Goal: Task Accomplishment & Management: Manage account settings

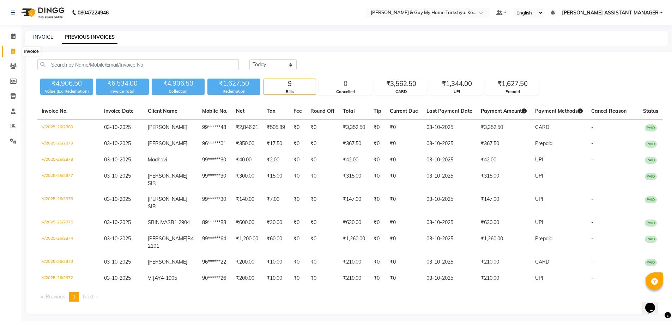
click at [15, 52] on icon at bounding box center [13, 51] width 4 height 5
select select "service"
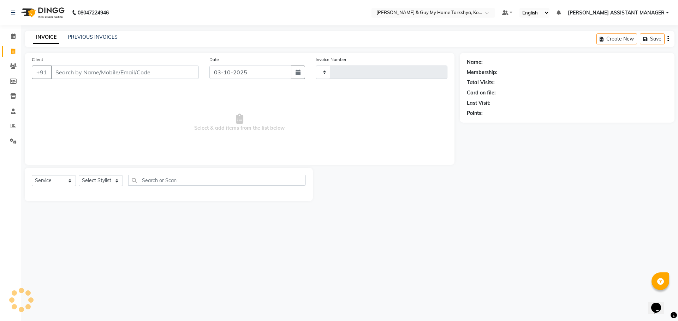
type input "2882"
select select "7902"
click at [104, 38] on link "PREVIOUS INVOICES" at bounding box center [93, 37] width 50 height 6
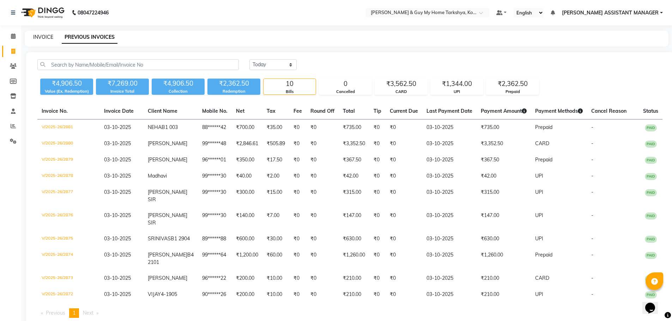
click at [46, 37] on link "INVOICE" at bounding box center [43, 37] width 20 height 6
select select "service"
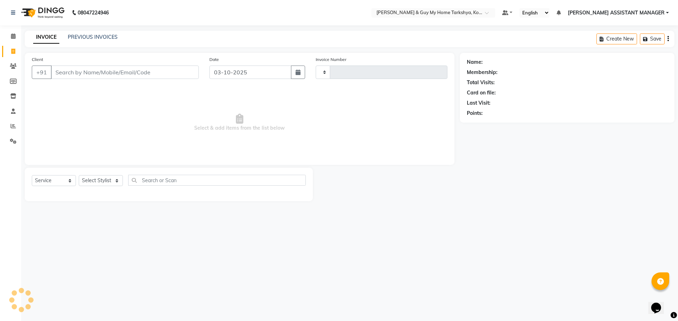
type input "2882"
select select "7902"
click at [81, 34] on div "PREVIOUS INVOICES" at bounding box center [93, 37] width 50 height 7
click at [82, 35] on link "PREVIOUS INVOICES" at bounding box center [93, 37] width 50 height 6
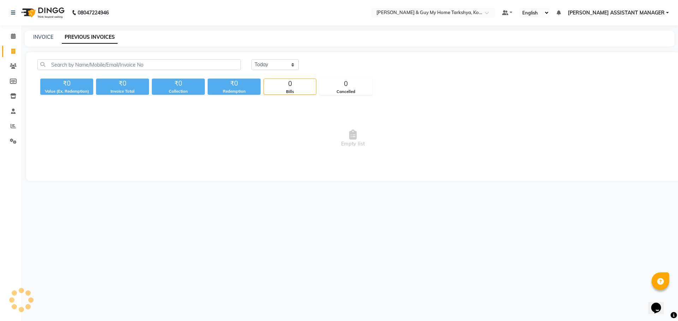
click at [44, 40] on div "INVOICE" at bounding box center [43, 37] width 20 height 7
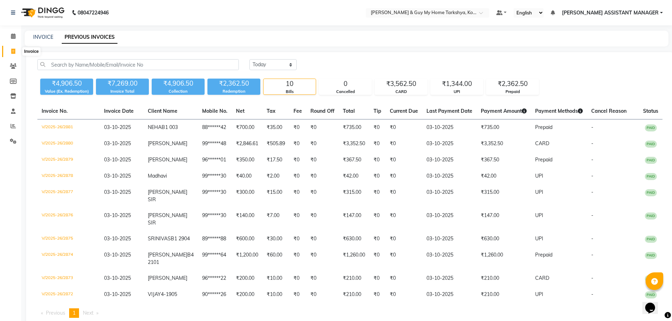
click at [12, 50] on icon at bounding box center [13, 51] width 4 height 5
select select "service"
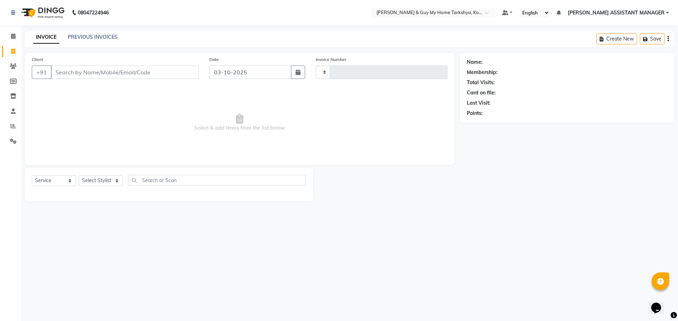
type input "2882"
select select "7902"
click at [91, 178] on select "Select Stylist [PERSON_NAME] [PERSON_NAME] [PERSON_NAME] GLORY [PERSON_NAME] JI…" at bounding box center [110, 180] width 62 height 11
click at [224, 201] on main "INVOICE PREVIOUS INVOICES Create New Save Client +91 Date 03-10-2025 Invoice Nu…" at bounding box center [349, 121] width 656 height 181
click at [74, 71] on input "Client" at bounding box center [125, 72] width 148 height 13
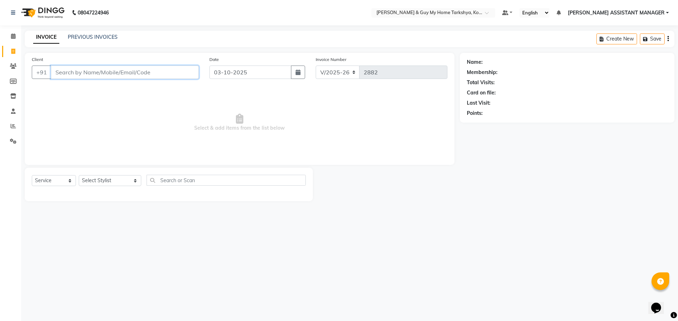
click at [74, 71] on input "Client" at bounding box center [125, 72] width 148 height 13
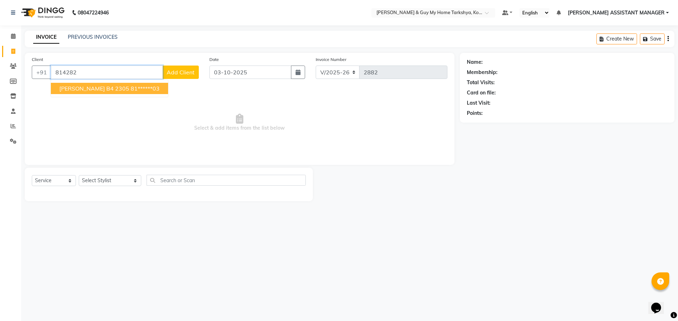
click at [110, 90] on button "SUDHEER B4 2305 81******03" at bounding box center [109, 88] width 117 height 11
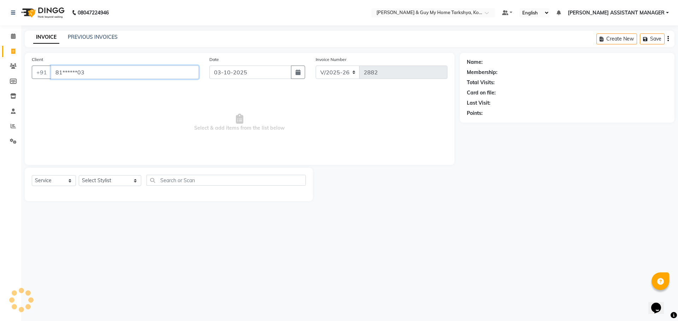
type input "81******03"
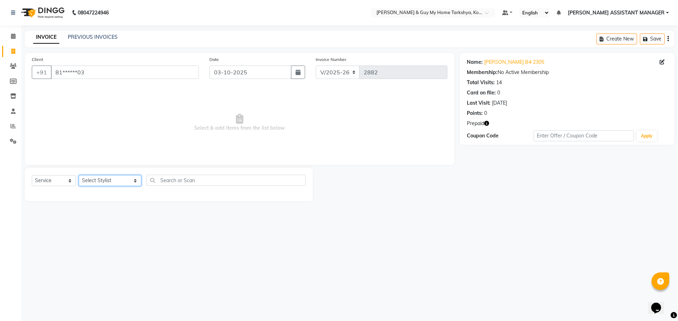
click at [103, 179] on select "Select Stylist [PERSON_NAME] [PERSON_NAME] [PERSON_NAME] GLORY [PERSON_NAME] JI…" at bounding box center [110, 180] width 62 height 11
select select "71872"
click at [79, 175] on select "Select Stylist [PERSON_NAME] [PERSON_NAME] [PERSON_NAME] GLORY [PERSON_NAME] JI…" at bounding box center [110, 180] width 62 height 11
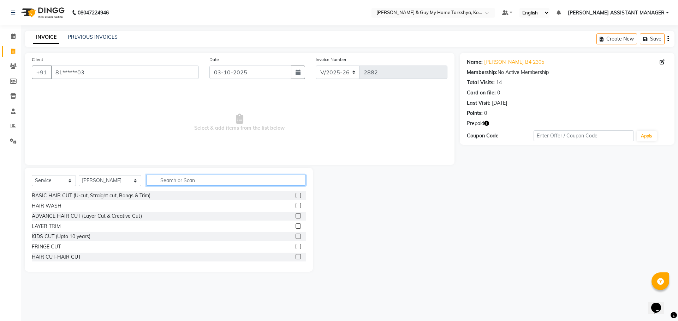
click at [169, 175] on input "text" at bounding box center [225, 180] width 159 height 11
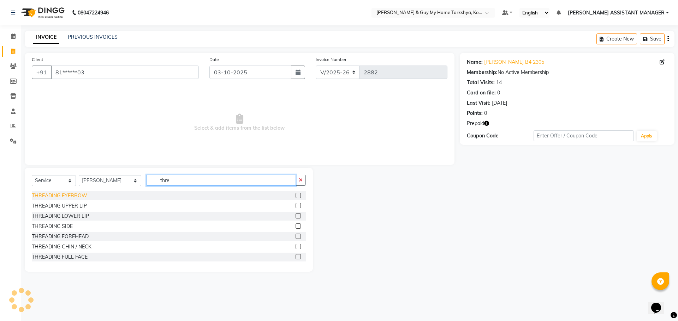
type input "thre"
click at [76, 196] on div "THREADING EYEBROW" at bounding box center [59, 195] width 55 height 7
checkbox input "false"
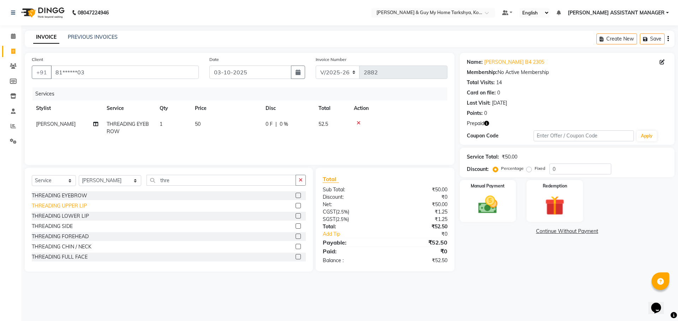
click at [77, 206] on div "THREADING UPPER LIP" at bounding box center [59, 206] width 55 height 7
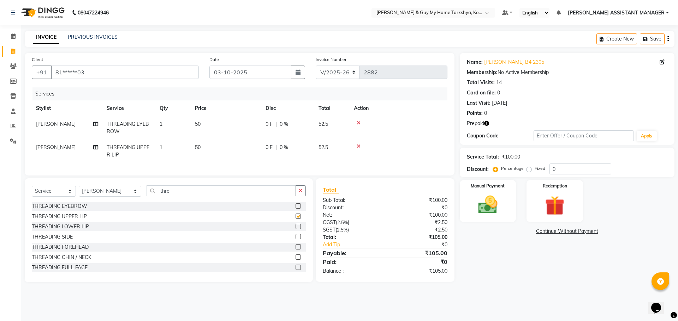
checkbox input "false"
click at [543, 209] on img at bounding box center [554, 205] width 33 height 25
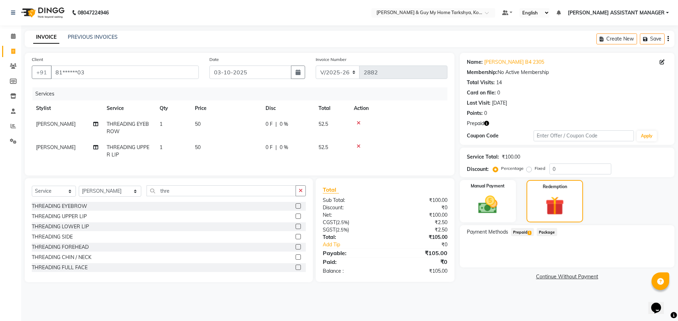
drag, startPoint x: 514, startPoint y: 234, endPoint x: 526, endPoint y: 239, distance: 12.8
click at [515, 234] on span "Prepaid 1" at bounding box center [522, 232] width 23 height 8
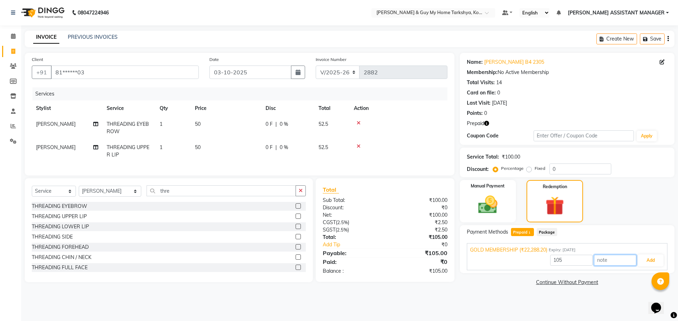
click at [612, 262] on input "text" at bounding box center [615, 260] width 42 height 11
click at [644, 264] on button "Add" at bounding box center [650, 261] width 26 height 12
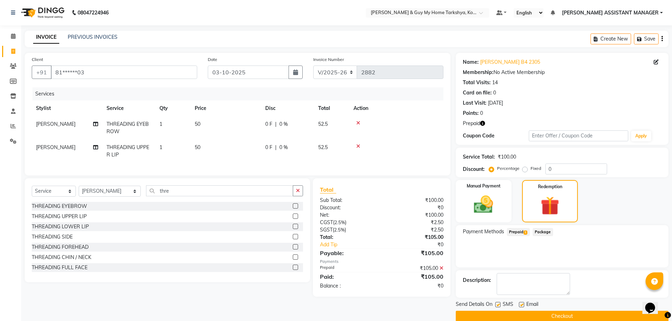
click at [580, 316] on button "Checkout" at bounding box center [562, 316] width 213 height 11
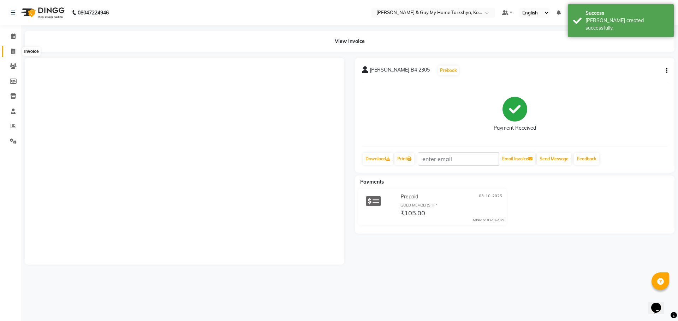
click at [13, 50] on icon at bounding box center [13, 51] width 4 height 5
select select "service"
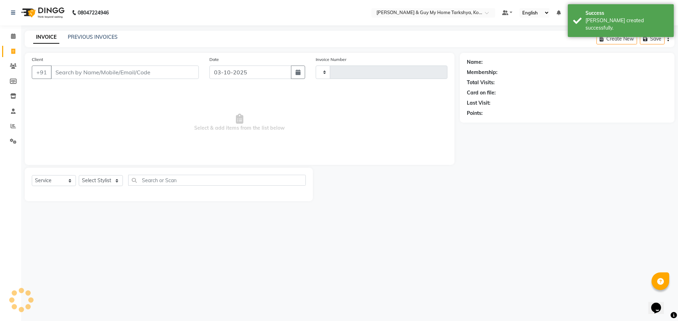
click at [93, 31] on div "INVOICE PREVIOUS INVOICES Create New Save" at bounding box center [349, 39] width 649 height 17
type input "2883"
click at [96, 34] on div "PREVIOUS INVOICES" at bounding box center [93, 37] width 50 height 7
select select "7902"
click at [100, 37] on link "PREVIOUS INVOICES" at bounding box center [93, 37] width 50 height 6
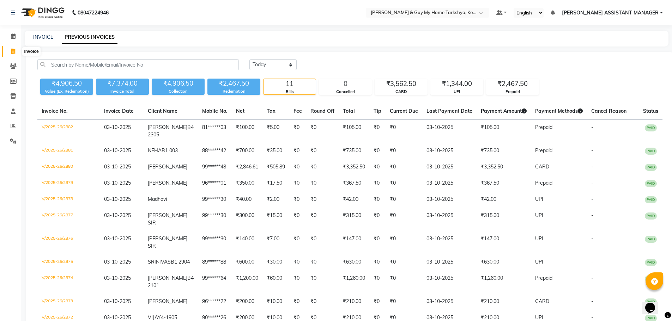
click at [11, 49] on icon at bounding box center [13, 51] width 4 height 5
select select "service"
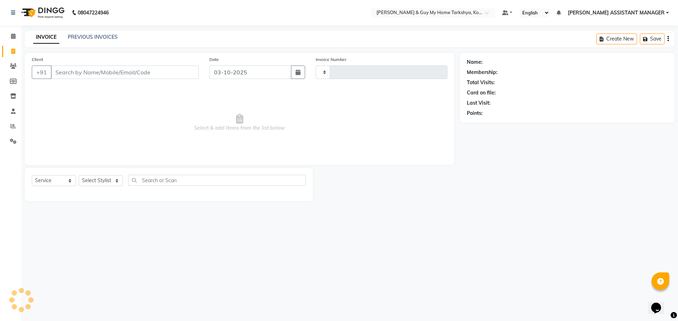
type input "2883"
select select "7902"
click at [92, 36] on link "PREVIOUS INVOICES" at bounding box center [93, 37] width 50 height 6
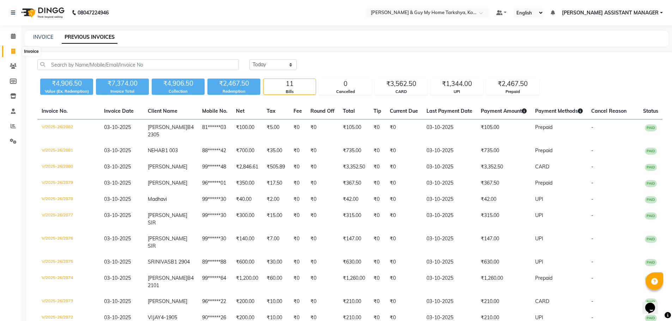
drag, startPoint x: 18, startPoint y: 49, endPoint x: 31, endPoint y: 54, distance: 14.1
click at [18, 49] on span at bounding box center [13, 52] width 12 height 8
select select "service"
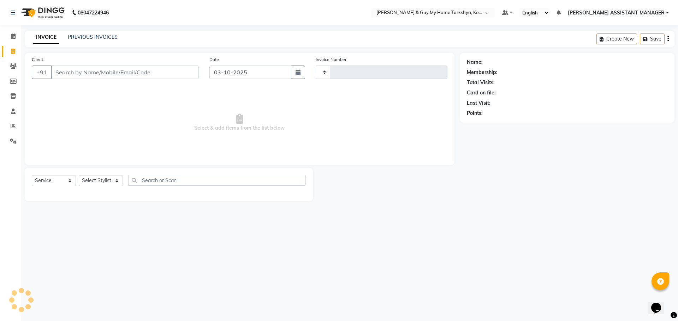
click at [164, 79] on div "Client +91" at bounding box center [114, 70] width 177 height 29
click at [164, 79] on input "Client" at bounding box center [125, 72] width 148 height 13
click at [164, 66] on input "Client" at bounding box center [125, 72] width 148 height 13
type input "7013311036"
drag, startPoint x: 54, startPoint y: 69, endPoint x: 97, endPoint y: 70, distance: 43.4
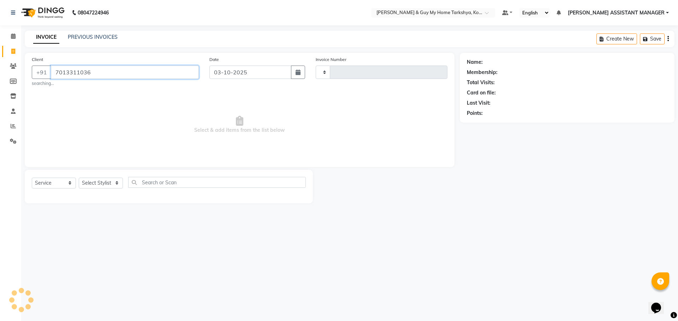
click at [97, 70] on input "7013311036" at bounding box center [125, 72] width 148 height 13
type input "2883"
select select "7902"
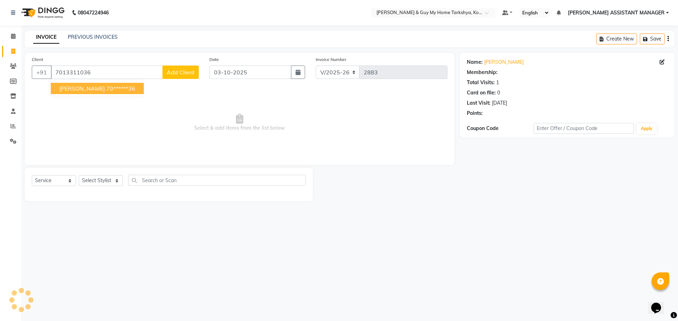
click at [89, 90] on span "YASHWANTH" at bounding box center [82, 88] width 46 height 7
type input "70******36"
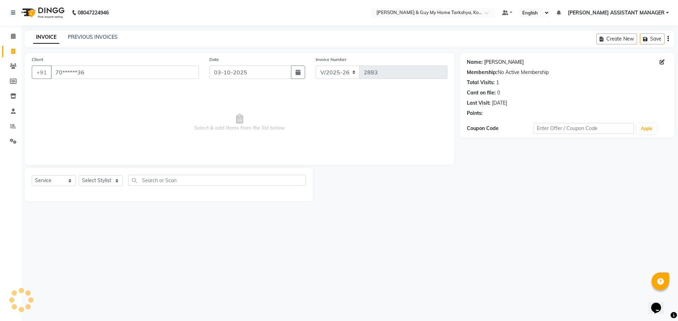
click at [495, 62] on link "Yashwanth" at bounding box center [504, 62] width 40 height 7
click at [495, 63] on link "Yashwanth" at bounding box center [504, 62] width 40 height 7
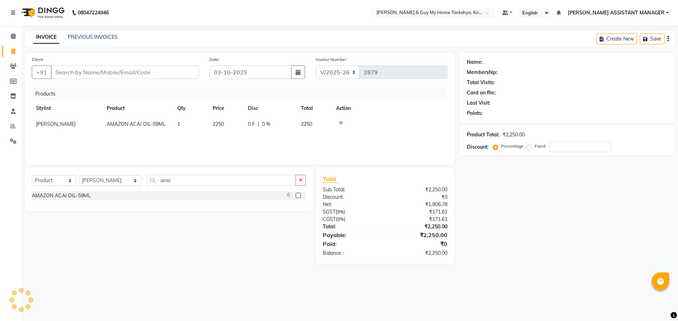
select select "7902"
select select "product"
select select "71872"
click at [342, 122] on icon at bounding box center [341, 123] width 4 height 5
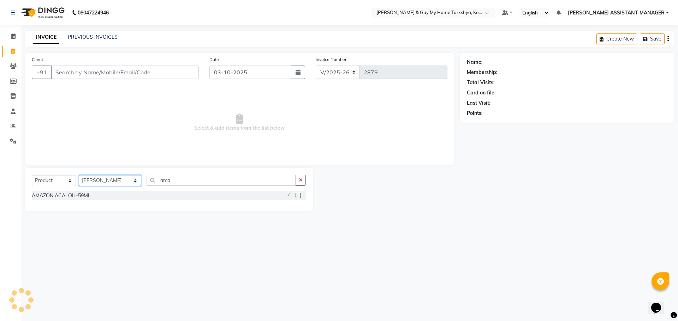
click at [104, 179] on select "Select Stylist [PERSON_NAME] [PERSON_NAME] [PERSON_NAME] GLORY [PERSON_NAME] JI…" at bounding box center [110, 180] width 62 height 11
click at [59, 180] on select "Select Service Product Membership Package Voucher Prepaid Gift Card" at bounding box center [54, 180] width 44 height 11
select select "service"
click at [32, 175] on select "Select Service Product Membership Package Voucher Prepaid Gift Card" at bounding box center [54, 180] width 44 height 11
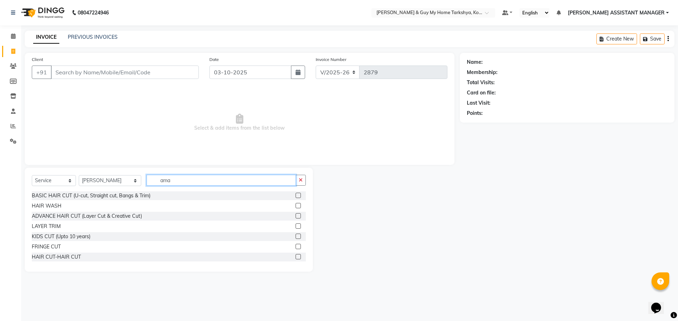
click at [181, 177] on input "ama" at bounding box center [221, 180] width 150 height 11
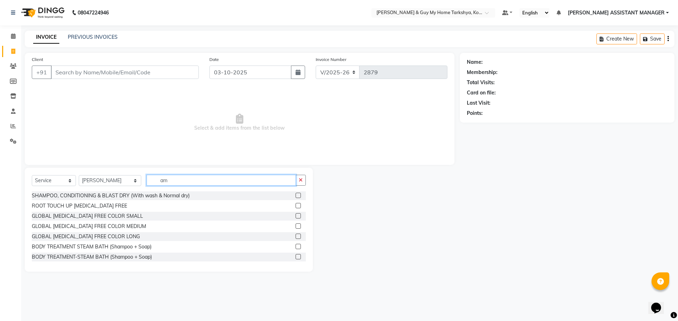
type input "a"
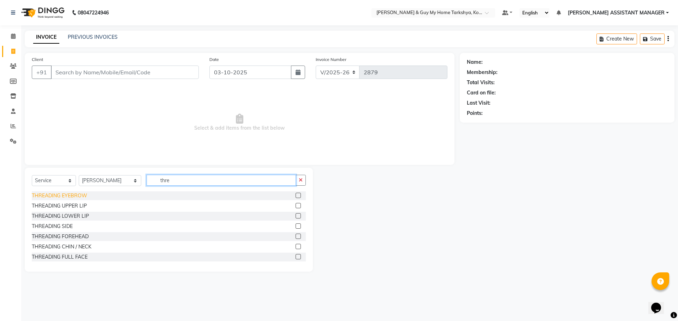
type input "thre"
click at [78, 194] on div "THREADING EYEBROW" at bounding box center [59, 195] width 55 height 7
checkbox input "false"
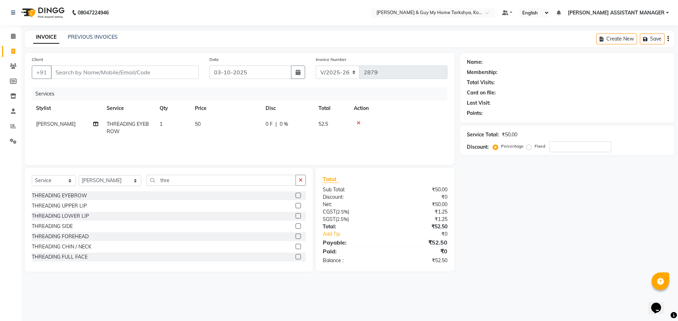
drag, startPoint x: 75, startPoint y: 208, endPoint x: 184, endPoint y: 196, distance: 109.7
click at [81, 207] on div "THREADING UPPER LIP" at bounding box center [59, 206] width 55 height 7
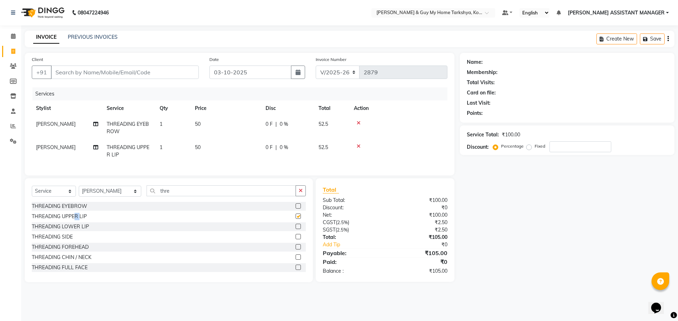
checkbox input "false"
click at [179, 195] on input "thre" at bounding box center [221, 191] width 150 height 11
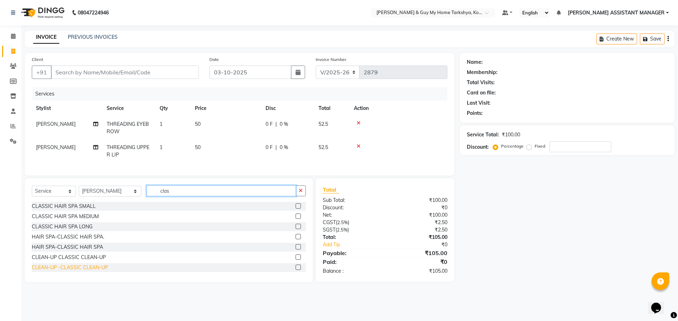
type input "clas"
click at [101, 272] on div "CLEAN-UP -CLASSIC CLEAN-UP" at bounding box center [70, 267] width 76 height 7
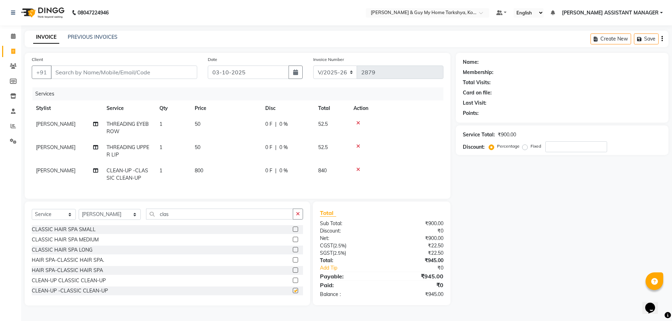
checkbox input "false"
click at [83, 285] on div "CLEAN-UP CLASSIC CLEAN-UP" at bounding box center [69, 280] width 74 height 7
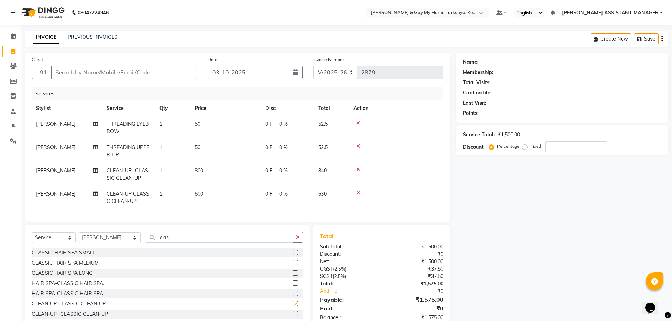
checkbox input "false"
click at [359, 169] on icon at bounding box center [358, 169] width 4 height 5
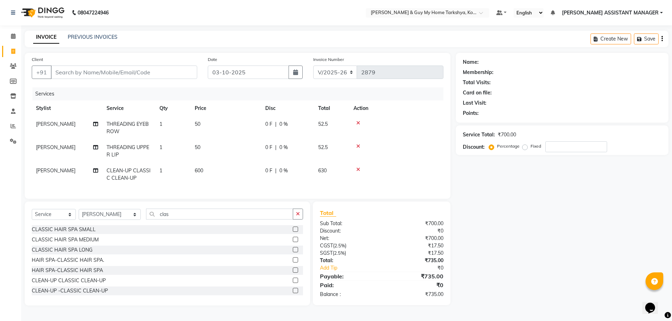
scroll to position [0, 0]
click at [116, 71] on input "Client" at bounding box center [124, 72] width 146 height 13
type input "8"
type input "0"
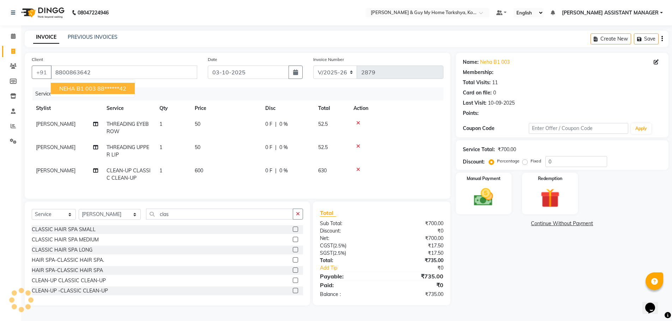
click at [116, 91] on ngb-highlight "88******42" at bounding box center [111, 88] width 29 height 7
type input "88******42"
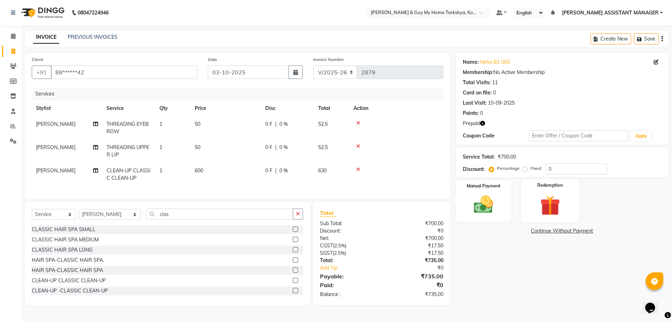
click at [560, 208] on img at bounding box center [550, 205] width 32 height 25
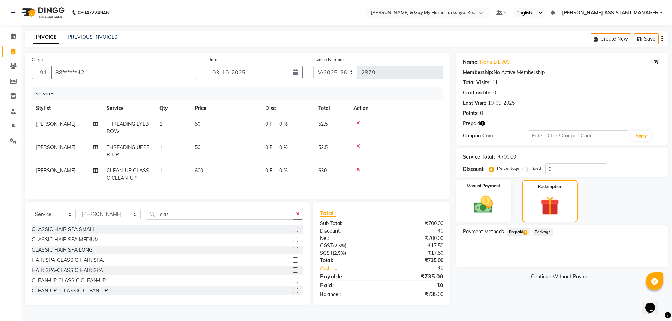
click at [519, 232] on span "Prepaid 1" at bounding box center [518, 232] width 23 height 8
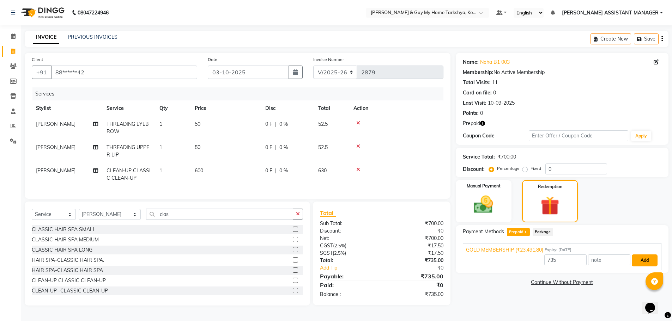
click at [643, 258] on button "Add" at bounding box center [645, 261] width 26 height 12
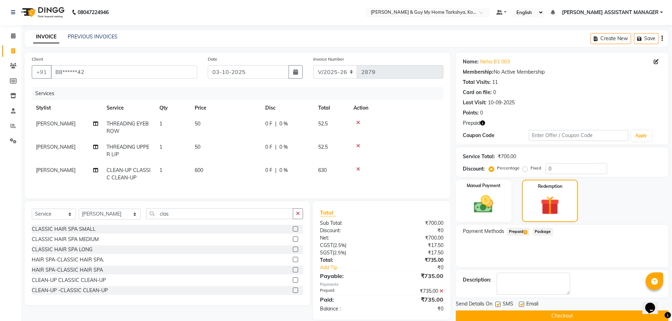
click at [537, 309] on div "Send Details On SMS Email Checkout" at bounding box center [562, 311] width 213 height 21
click at [538, 312] on button "Checkout" at bounding box center [562, 316] width 213 height 11
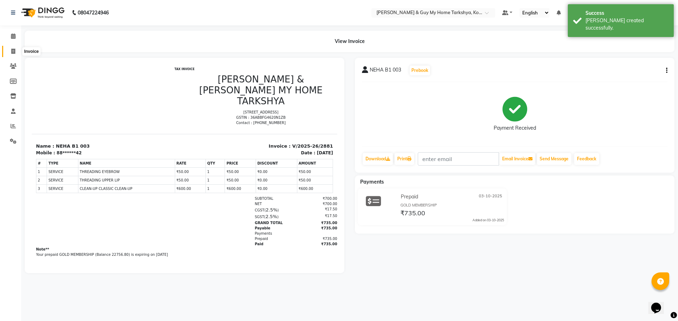
click at [10, 51] on span at bounding box center [13, 52] width 12 height 8
select select "service"
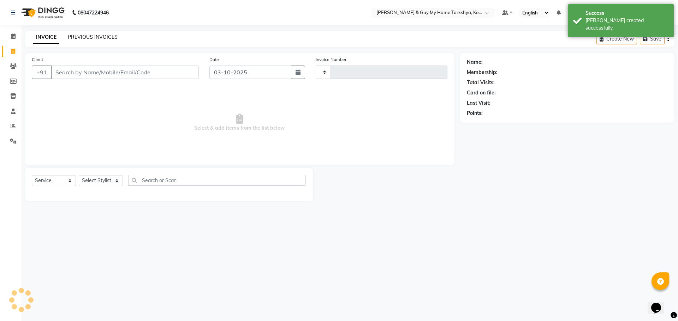
click at [94, 37] on link "PREVIOUS INVOICES" at bounding box center [93, 37] width 50 height 6
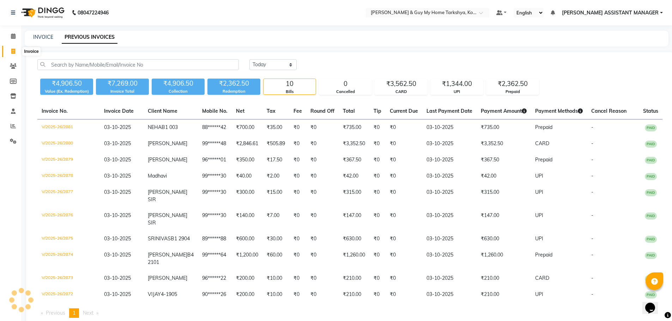
click at [12, 52] on icon at bounding box center [13, 51] width 4 height 5
select select "service"
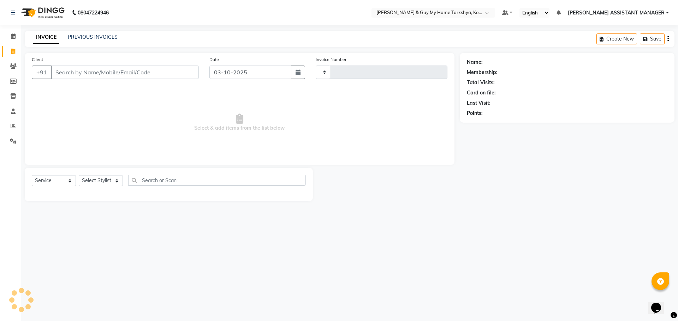
type input "2882"
select select "7902"
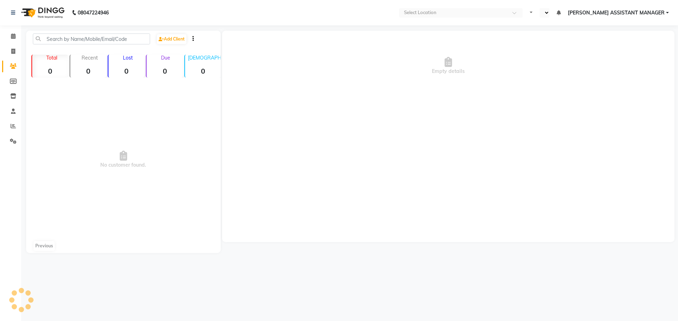
select select "en"
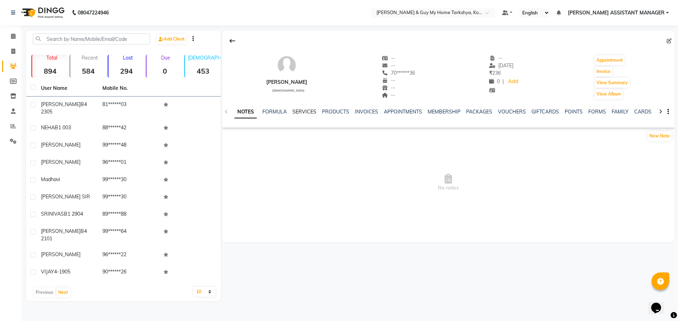
click at [309, 111] on link "SERVICES" at bounding box center [304, 112] width 24 height 6
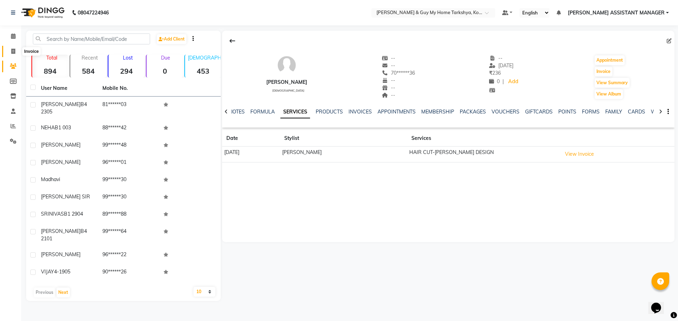
click at [14, 50] on icon at bounding box center [13, 51] width 4 height 5
select select "service"
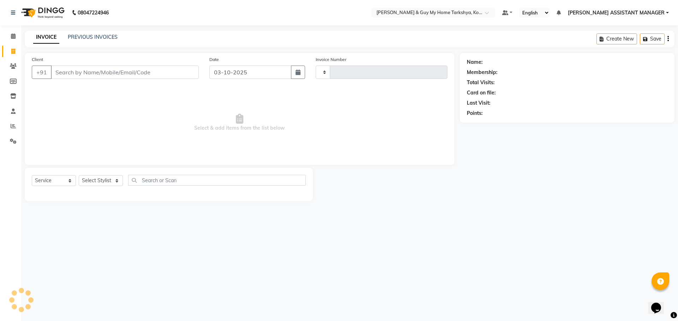
type input "2883"
select select "7902"
click at [94, 37] on link "PREVIOUS INVOICES" at bounding box center [93, 37] width 50 height 6
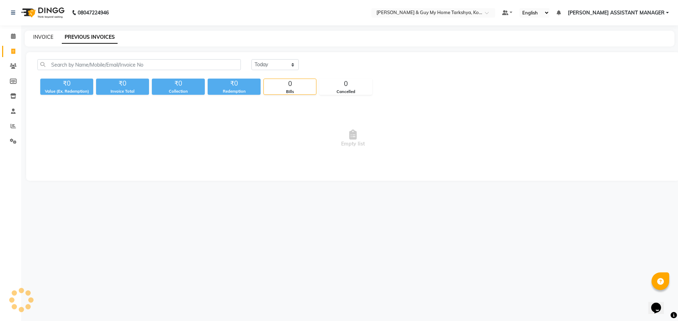
click at [49, 38] on link "INVOICE" at bounding box center [43, 37] width 20 height 6
select select "service"
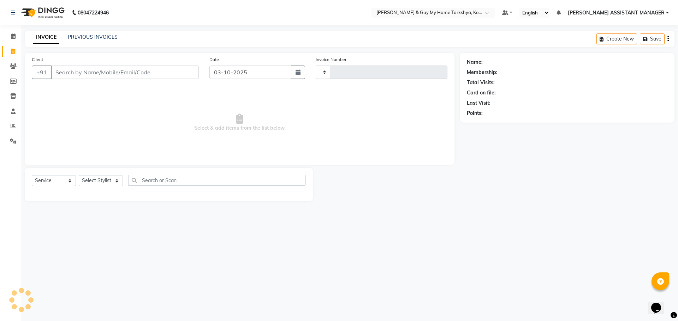
type input "2883"
select select "7902"
click at [75, 73] on input "Client" at bounding box center [125, 72] width 148 height 13
type input "95******30"
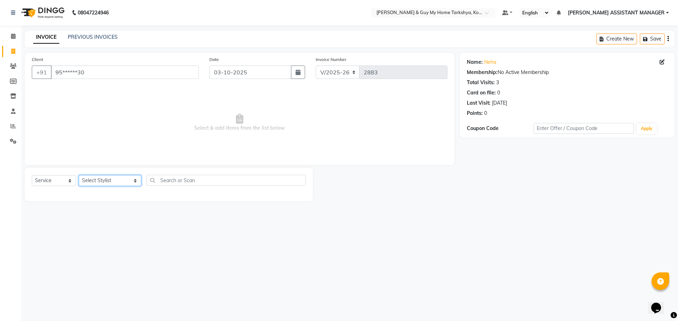
click at [100, 181] on select "Select Stylist [PERSON_NAME] [PERSON_NAME] [PERSON_NAME] GLORY [PERSON_NAME] JI…" at bounding box center [110, 180] width 62 height 11
select select "90423"
click at [79, 175] on select "Select Stylist [PERSON_NAME] [PERSON_NAME] [PERSON_NAME] GLORY [PERSON_NAME] JI…" at bounding box center [110, 180] width 62 height 11
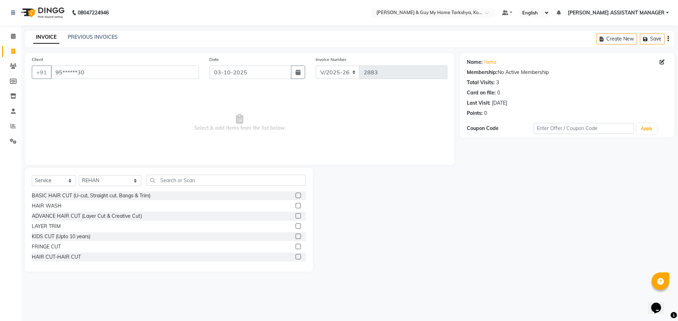
click at [67, 255] on div "HAIR CUT-HAIR CUT" at bounding box center [56, 257] width 49 height 7
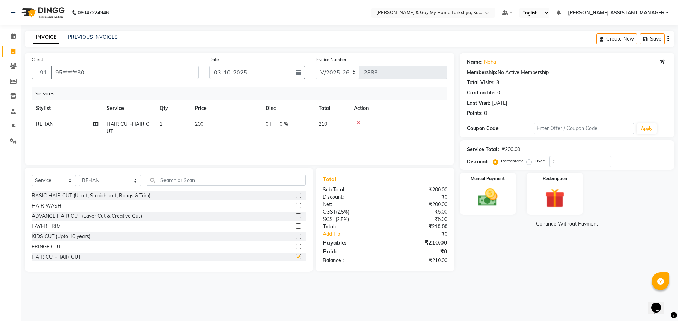
checkbox input "false"
click at [499, 210] on div "Manual Payment" at bounding box center [487, 193] width 59 height 43
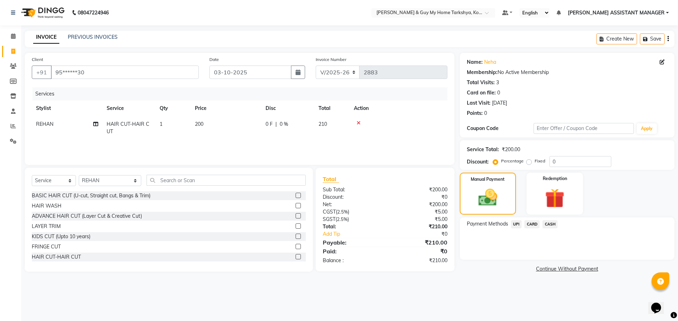
click at [529, 224] on span "CARD" at bounding box center [531, 225] width 15 height 8
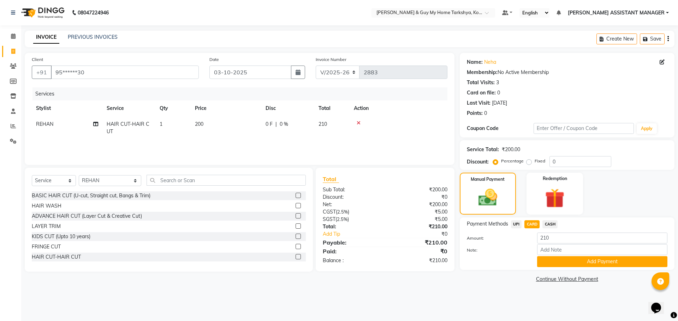
click at [549, 260] on button "Add Payment" at bounding box center [602, 262] width 130 height 11
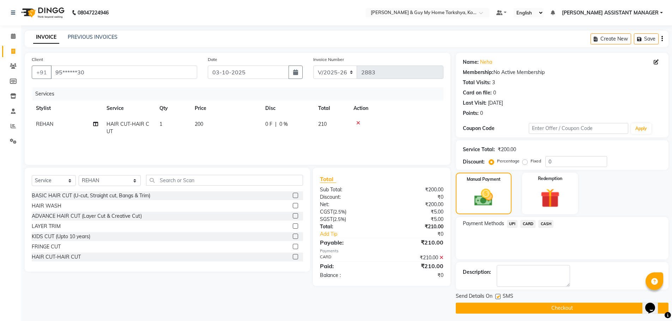
click at [526, 309] on button "Checkout" at bounding box center [562, 308] width 213 height 11
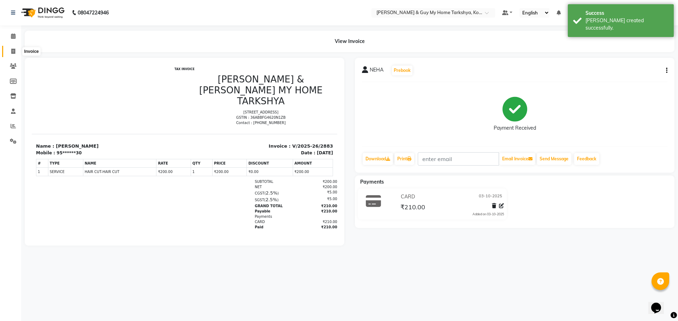
click at [14, 51] on icon at bounding box center [13, 51] width 4 height 5
select select "service"
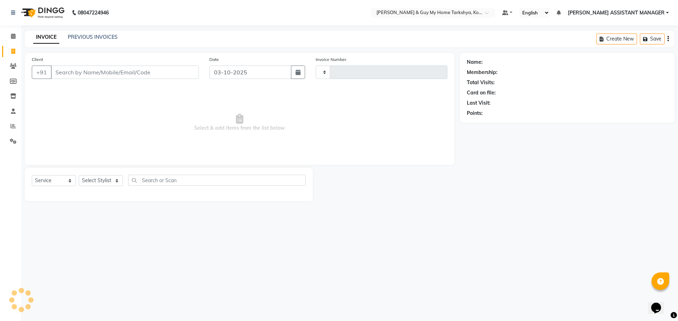
type input "2884"
select select "7902"
click at [94, 181] on select "Select Stylist [PERSON_NAME] [PERSON_NAME] [PERSON_NAME] GLORY [PERSON_NAME] JI…" at bounding box center [110, 180] width 62 height 11
select select "78699"
click at [79, 175] on select "Select Stylist [PERSON_NAME] [PERSON_NAME] [PERSON_NAME] GLORY [PERSON_NAME] JI…" at bounding box center [110, 180] width 62 height 11
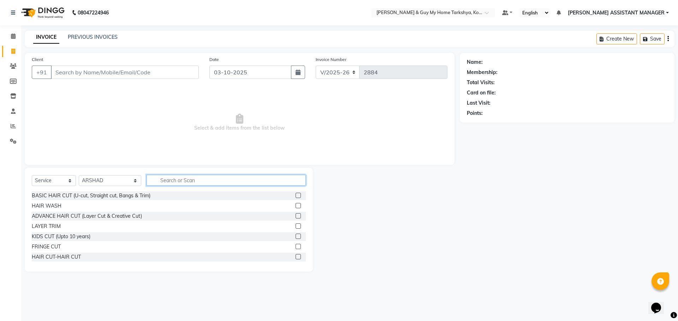
click at [189, 185] on input "text" at bounding box center [225, 180] width 159 height 11
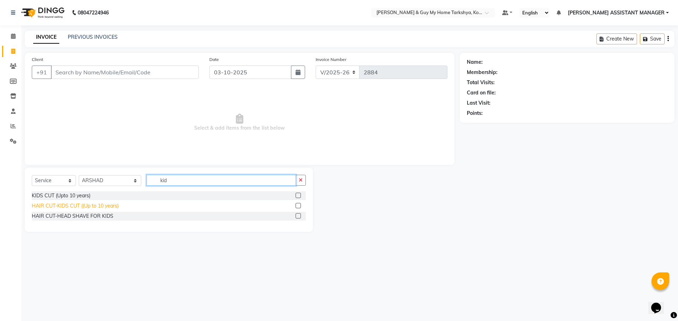
type input "kid"
click at [106, 206] on div "HAIR CUT-KIDS CUT ((Up to 10 years)" at bounding box center [75, 206] width 87 height 7
checkbox input "false"
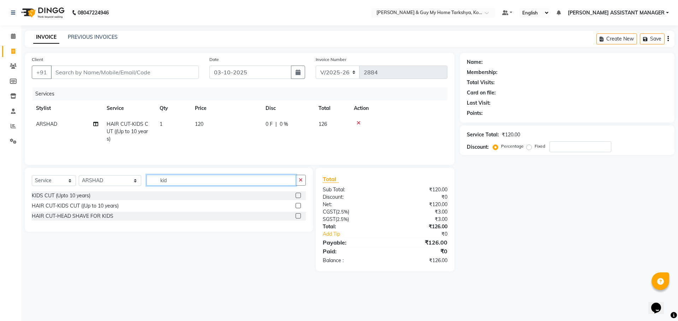
click at [170, 176] on input "kid" at bounding box center [221, 180] width 150 height 11
type input "k"
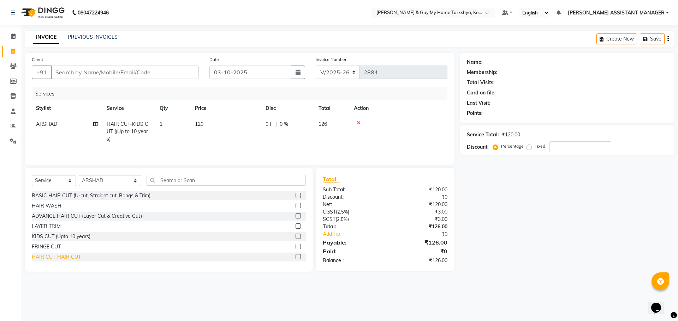
click at [75, 258] on div "HAIR CUT-HAIR CUT" at bounding box center [56, 257] width 49 height 7
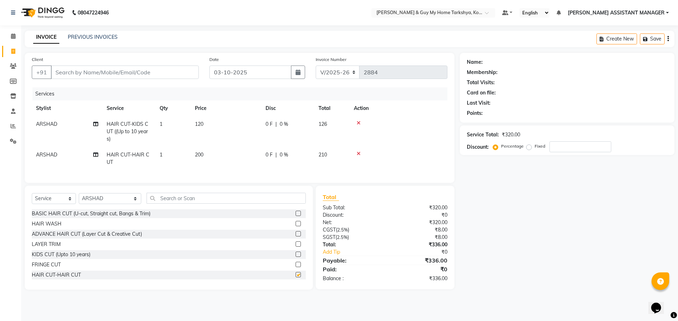
checkbox input "false"
click at [118, 73] on input "Client" at bounding box center [125, 72] width 148 height 13
type input "9"
type input "0"
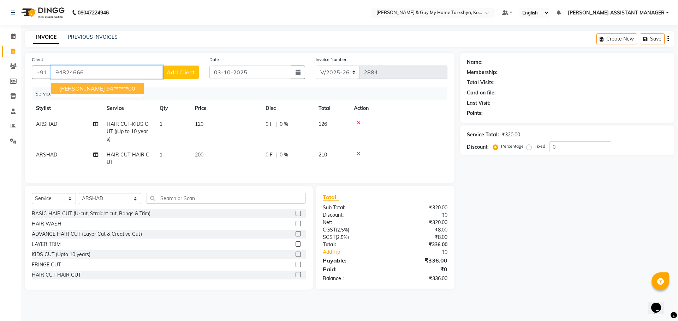
click at [111, 91] on ngb-highlight "94******00" at bounding box center [120, 88] width 29 height 7
type input "94******00"
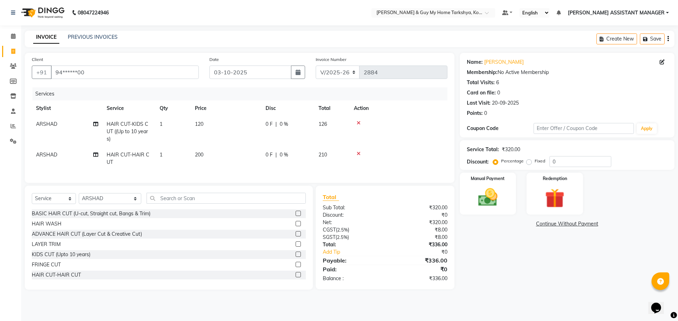
click at [53, 159] on td "ARSHAD" at bounding box center [67, 158] width 71 height 23
select select "78699"
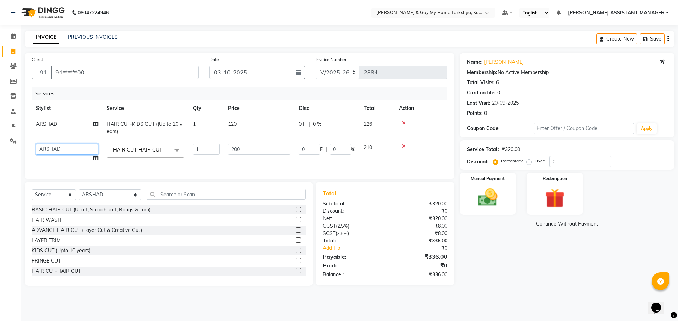
click at [69, 151] on select "ANKUR ANSHU ARCHANA ARSHAD ELVINA GANESH GLORY IRFAN JIYA KRISHNA MARIYA MOUNIK…" at bounding box center [67, 149] width 62 height 11
select select "90423"
click at [498, 203] on img at bounding box center [487, 197] width 33 height 23
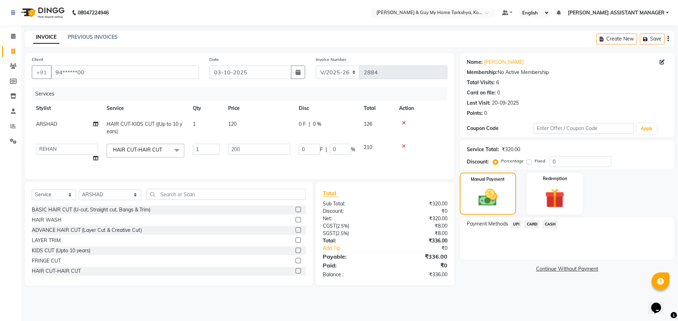
click at [516, 227] on span "UPI" at bounding box center [516, 225] width 11 height 8
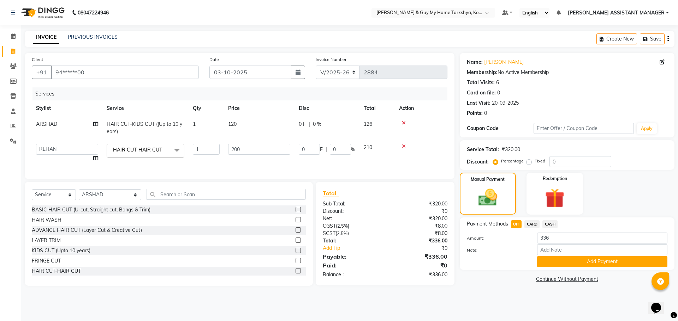
click at [548, 269] on div "Payment Methods UPI CARD CASH Amount: 336 Note: Add Payment" at bounding box center [566, 244] width 215 height 53
click at [548, 265] on button "Add Payment" at bounding box center [602, 262] width 130 height 11
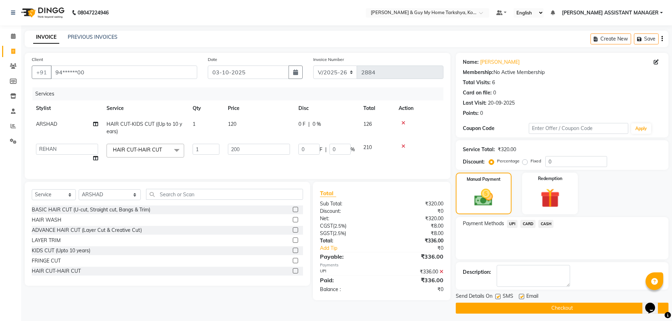
click at [536, 303] on button "Checkout" at bounding box center [562, 308] width 213 height 11
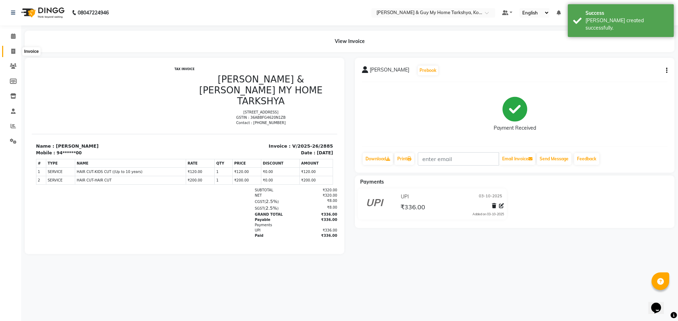
click at [15, 52] on icon at bounding box center [13, 51] width 4 height 5
select select "service"
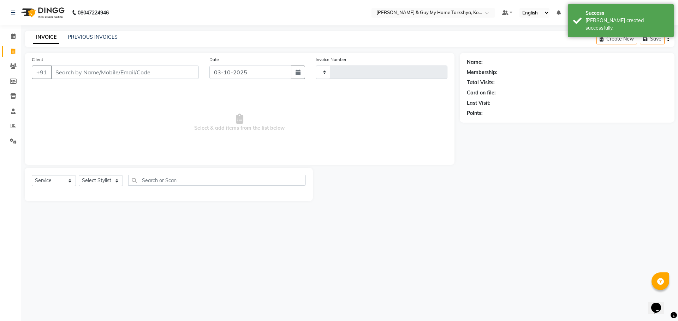
type input "2886"
select select "7902"
click at [93, 37] on link "PREVIOUS INVOICES" at bounding box center [93, 37] width 50 height 6
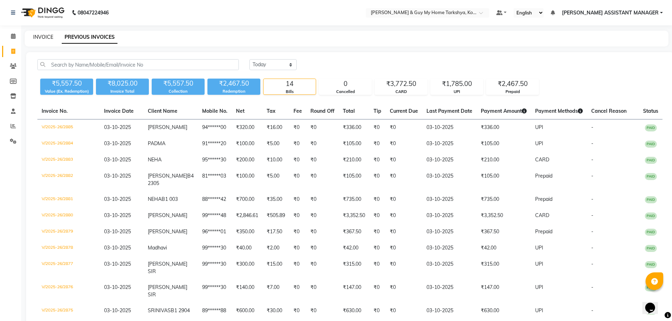
click at [50, 37] on link "INVOICE" at bounding box center [43, 37] width 20 height 6
select select "service"
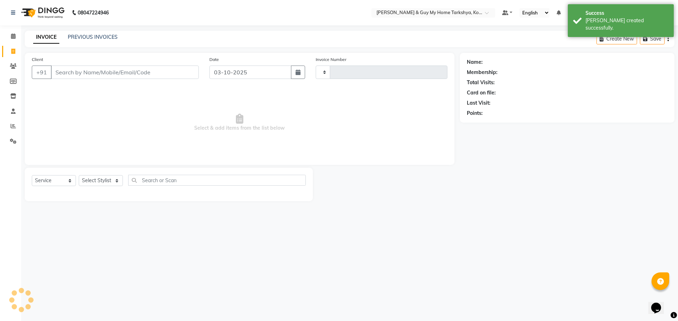
type input "2886"
select select "7902"
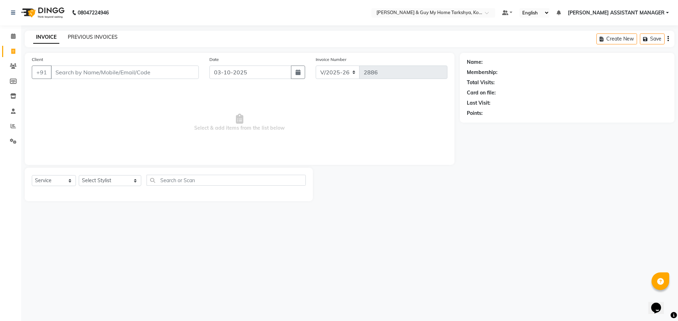
click at [97, 37] on link "PREVIOUS INVOICES" at bounding box center [93, 37] width 50 height 6
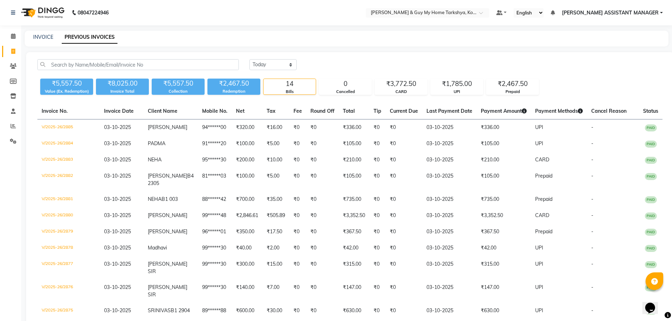
click at [45, 41] on div "INVOICE PREVIOUS INVOICES" at bounding box center [347, 39] width 644 height 16
click at [11, 53] on span at bounding box center [13, 52] width 12 height 8
select select "service"
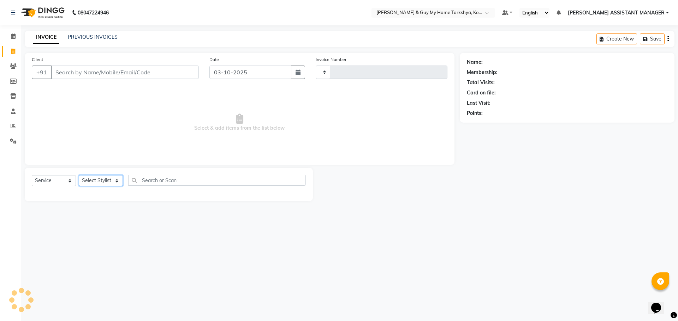
click at [113, 180] on select "Select Stylist" at bounding box center [101, 180] width 44 height 11
click at [104, 176] on select "Select Stylist" at bounding box center [101, 180] width 44 height 11
click at [102, 183] on select "Select Stylist" at bounding box center [101, 180] width 44 height 11
type input "2886"
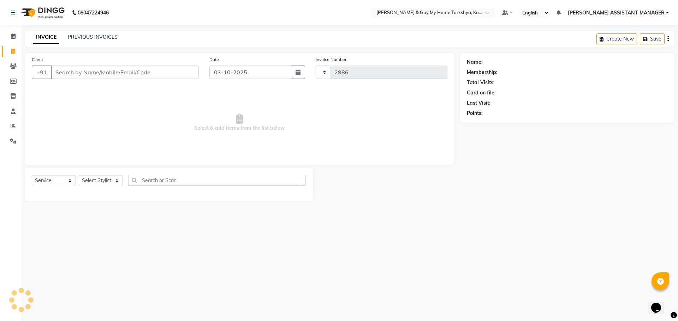
select select "7902"
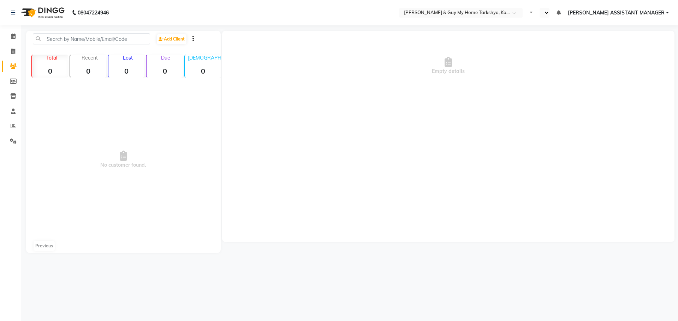
select select "en"
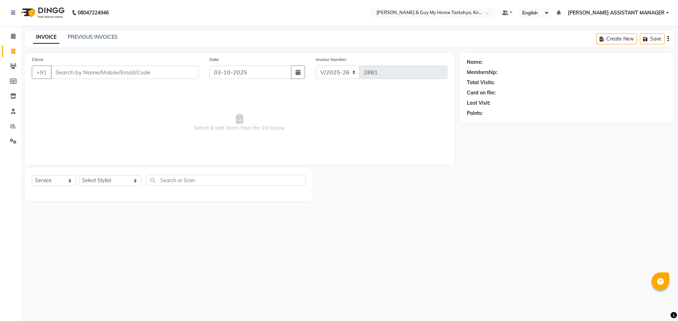
select select "7902"
select select "service"
click at [146, 74] on input "Client" at bounding box center [125, 72] width 148 height 13
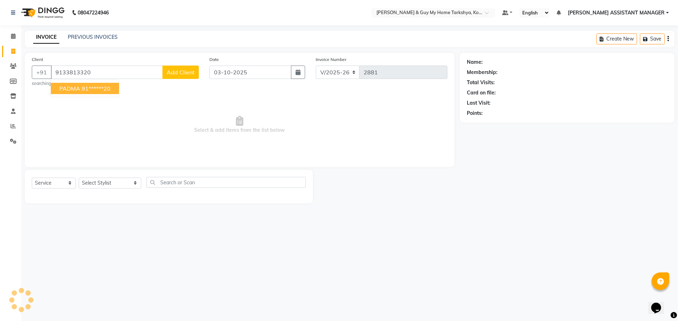
click at [83, 77] on input "9133813320" at bounding box center [107, 72] width 112 height 13
click at [97, 91] on ngb-highlight "91******20" at bounding box center [96, 88] width 29 height 7
type input "91******20"
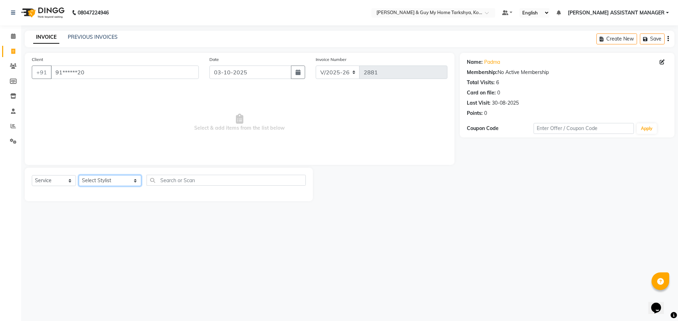
click at [99, 178] on select "Select Stylist [PERSON_NAME] [PERSON_NAME] [PERSON_NAME] GLORY [PERSON_NAME] JI…" at bounding box center [110, 180] width 62 height 11
select select "71872"
click at [79, 175] on select "Select Stylist [PERSON_NAME] [PERSON_NAME] [PERSON_NAME] GLORY [PERSON_NAME] JI…" at bounding box center [110, 180] width 62 height 11
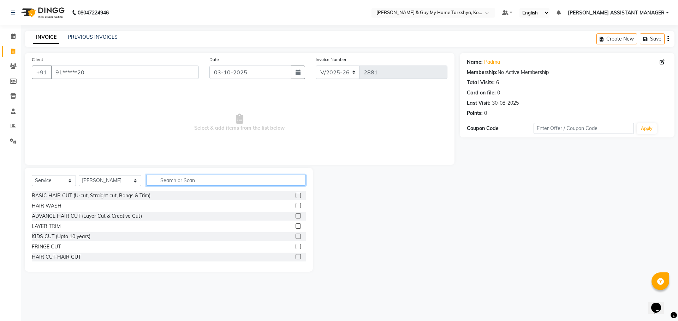
click at [170, 179] on input "text" at bounding box center [225, 180] width 159 height 11
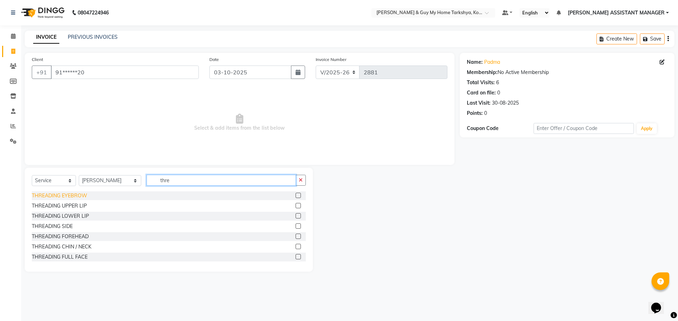
type input "thre"
click at [84, 198] on div "THREADING EYEBROW" at bounding box center [59, 195] width 55 height 7
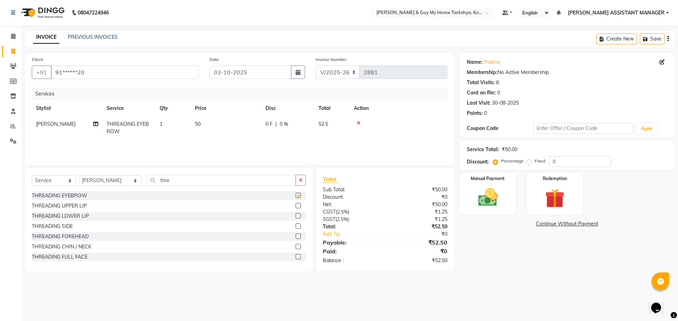
checkbox input "false"
click at [80, 207] on div "THREADING UPPER LIP" at bounding box center [59, 206] width 55 height 7
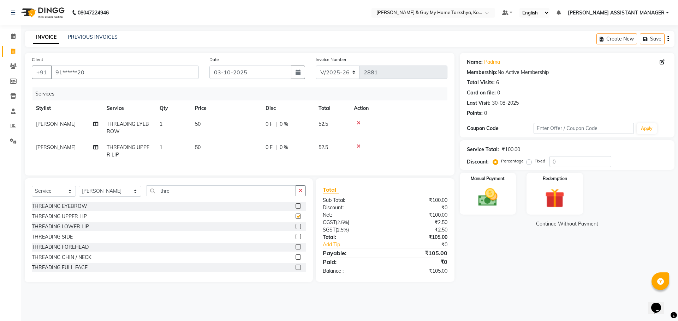
checkbox input "false"
click at [497, 205] on img at bounding box center [487, 197] width 33 height 23
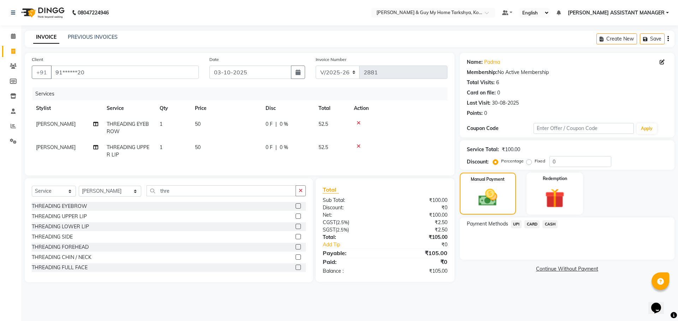
click at [518, 224] on span "UPI" at bounding box center [516, 225] width 11 height 8
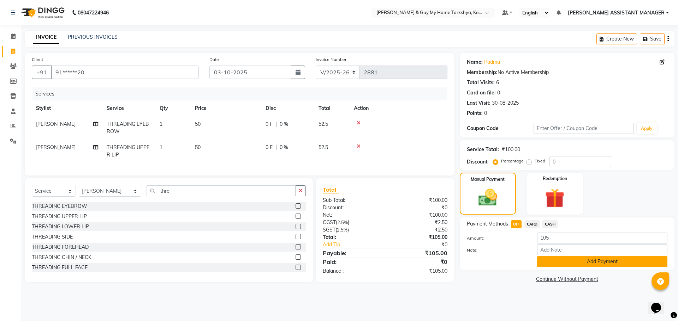
click at [537, 259] on button "Add Payment" at bounding box center [602, 262] width 130 height 11
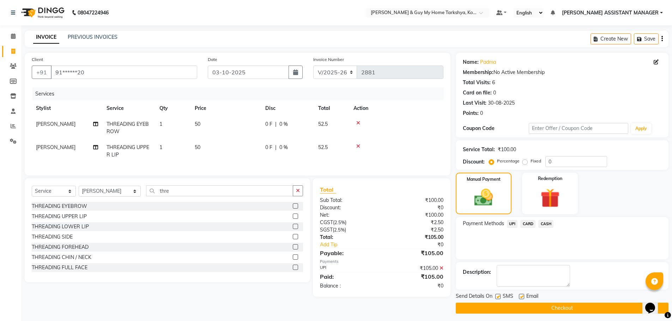
click at [547, 307] on button "Checkout" at bounding box center [562, 308] width 213 height 11
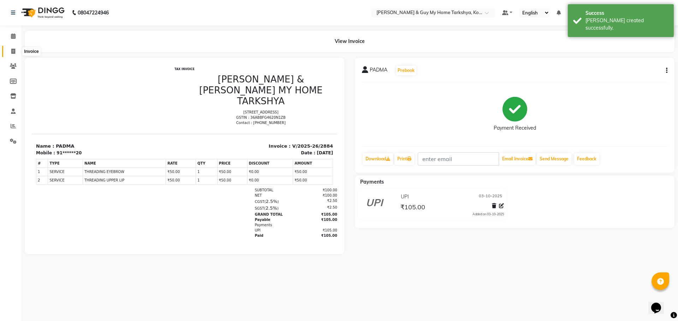
click at [15, 50] on icon at bounding box center [13, 51] width 4 height 5
select select "service"
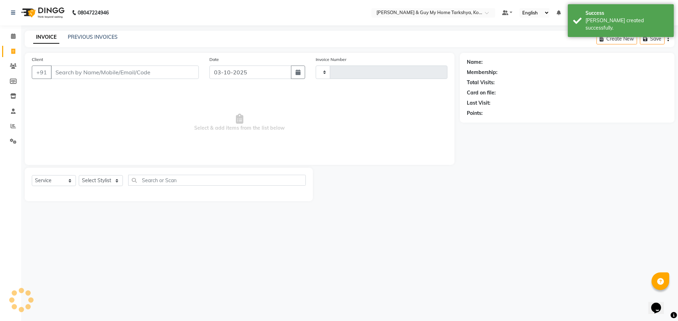
type input "2885"
select select "7902"
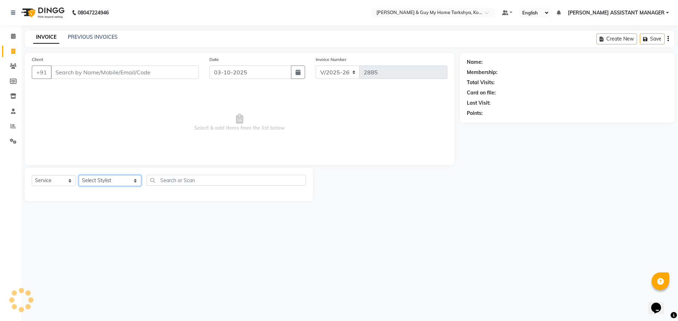
click at [115, 178] on select "Select Stylist [PERSON_NAME] [PERSON_NAME] [PERSON_NAME] GLORY [PERSON_NAME] JI…" at bounding box center [110, 180] width 62 height 11
select select "78699"
click at [79, 175] on select "Select Stylist [PERSON_NAME] [PERSON_NAME] [PERSON_NAME] GLORY [PERSON_NAME] JI…" at bounding box center [110, 180] width 62 height 11
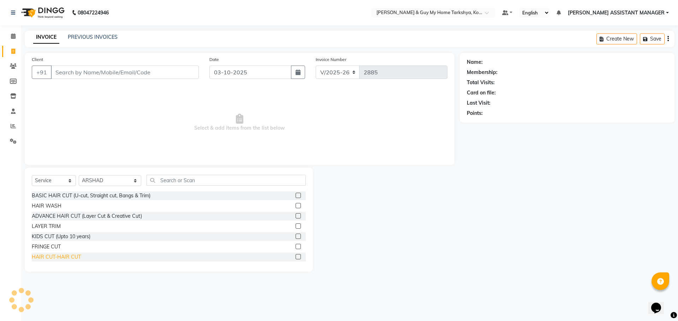
click at [74, 258] on div "HAIR CUT-HAIR CUT" at bounding box center [56, 257] width 49 height 7
checkbox input "false"
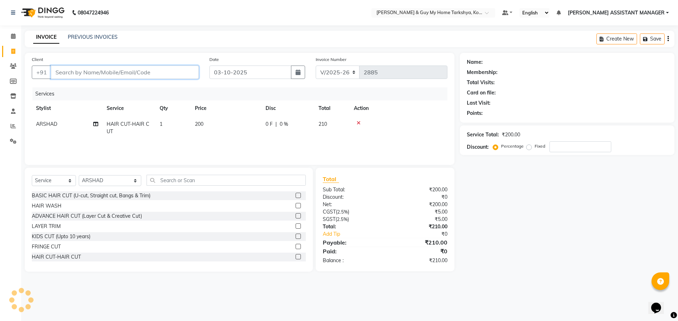
click at [119, 70] on input "Client" at bounding box center [125, 72] width 148 height 13
type input "9"
type input "0"
click at [119, 72] on input "9717684678" at bounding box center [107, 72] width 112 height 13
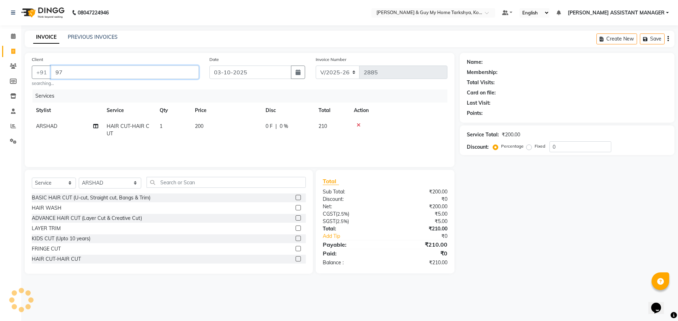
type input "9"
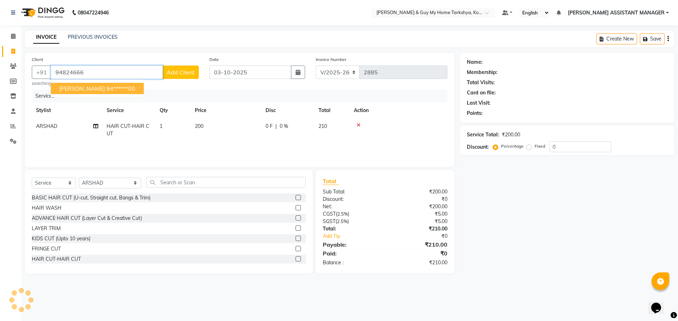
click at [113, 90] on button "TANUJA 94******00" at bounding box center [97, 88] width 93 height 11
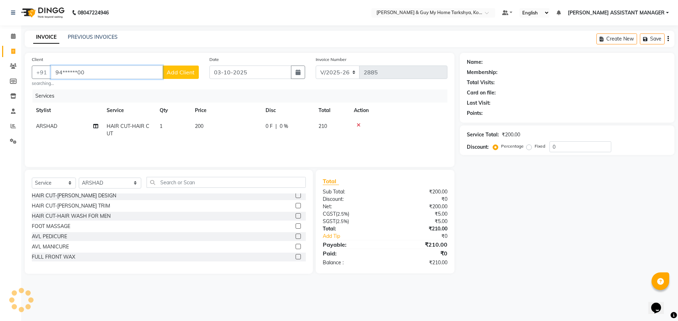
type input "94******00"
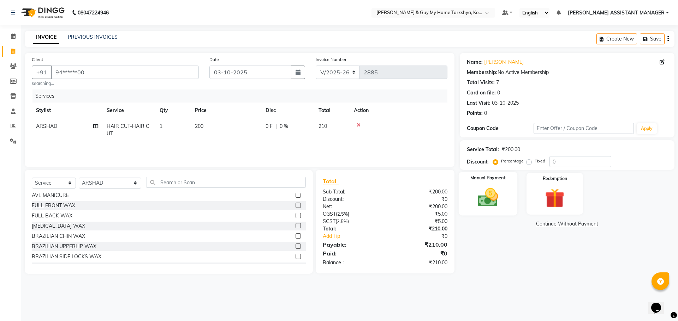
drag, startPoint x: 489, startPoint y: 200, endPoint x: 494, endPoint y: 212, distance: 13.0
click at [489, 200] on img at bounding box center [487, 197] width 33 height 23
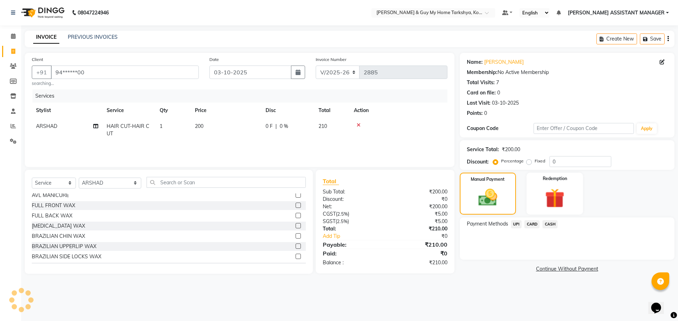
click at [512, 224] on span "UPI" at bounding box center [516, 225] width 11 height 8
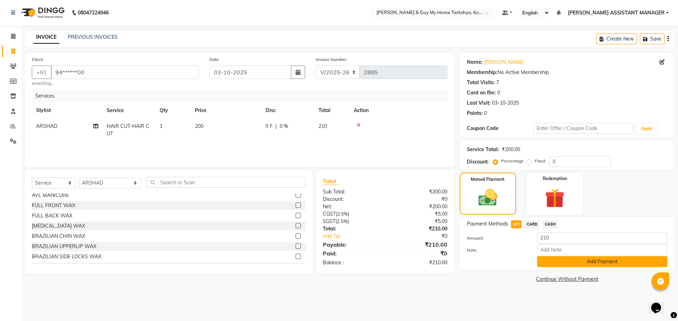
click at [550, 264] on button "Add Payment" at bounding box center [602, 262] width 130 height 11
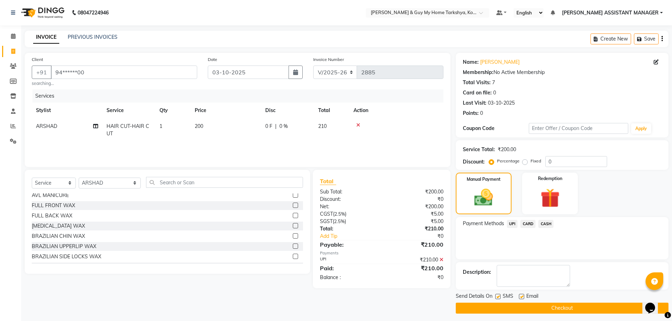
click at [539, 314] on button "Checkout" at bounding box center [562, 308] width 213 height 11
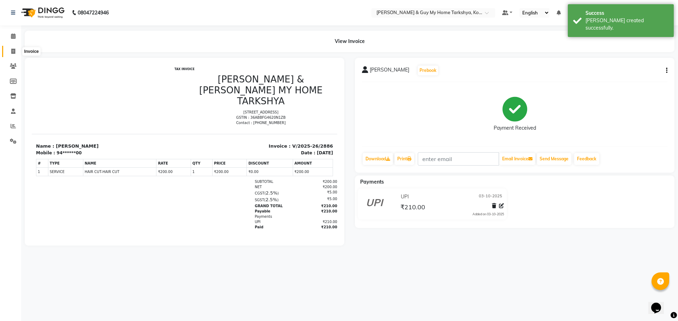
click at [10, 51] on span at bounding box center [13, 52] width 12 height 8
select select "service"
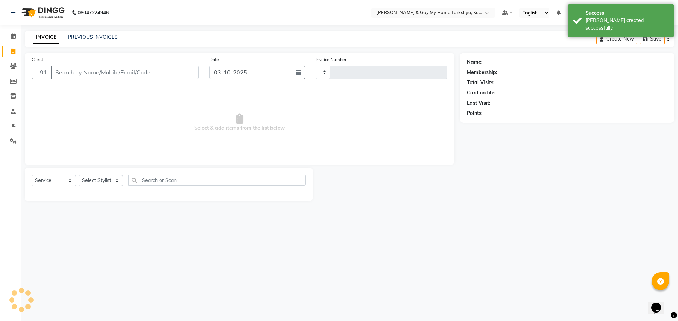
type input "2887"
select select "7902"
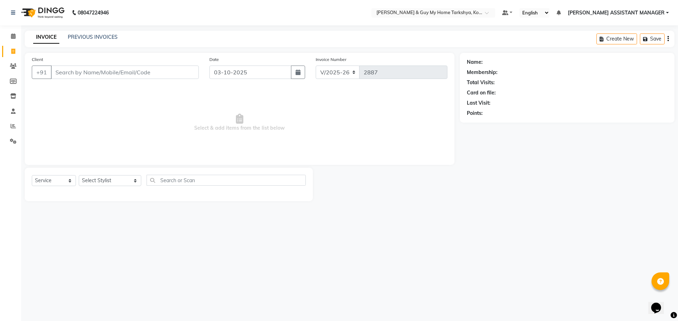
drag, startPoint x: 13, startPoint y: 43, endPoint x: 42, endPoint y: 159, distance: 118.9
drag, startPoint x: 42, startPoint y: 159, endPoint x: 183, endPoint y: 88, distance: 157.8
click at [182, 87] on div "Client +91 Date 03-10-2025 Invoice Number V/2025 V/2025-26 2887 Select & add it…" at bounding box center [239, 109] width 429 height 112
click at [9, 125] on span at bounding box center [13, 126] width 12 height 8
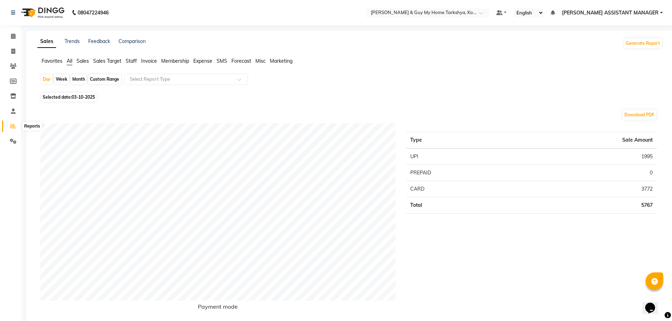
click at [13, 126] on icon at bounding box center [13, 126] width 5 height 5
click at [11, 50] on icon at bounding box center [13, 51] width 4 height 5
select select "service"
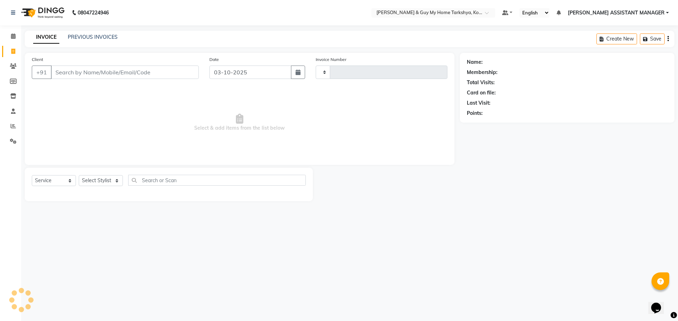
type input "2887"
select select "7902"
click at [115, 76] on input "Client" at bounding box center [125, 72] width 148 height 13
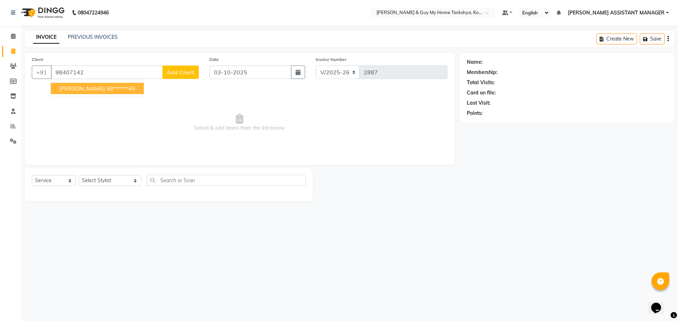
drag, startPoint x: 100, startPoint y: 89, endPoint x: 86, endPoint y: 129, distance: 42.4
click at [100, 89] on button "VINOD KUMAR 98******45" at bounding box center [97, 88] width 93 height 11
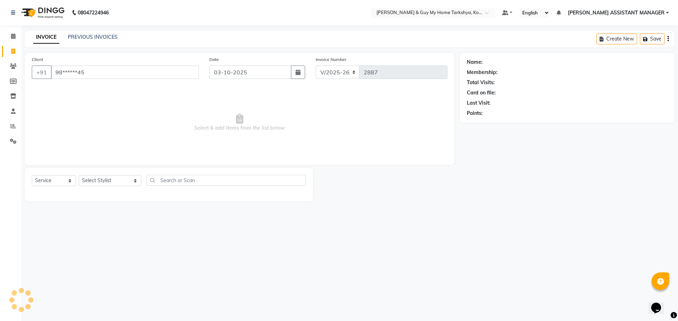
type input "98******45"
click at [102, 183] on select "Select Stylist [PERSON_NAME] [PERSON_NAME] [PERSON_NAME] GLORY [PERSON_NAME] JI…" at bounding box center [110, 180] width 62 height 11
select select "71412"
click at [79, 175] on select "Select Stylist [PERSON_NAME] [PERSON_NAME] [PERSON_NAME] GLORY [PERSON_NAME] JI…" at bounding box center [110, 180] width 62 height 11
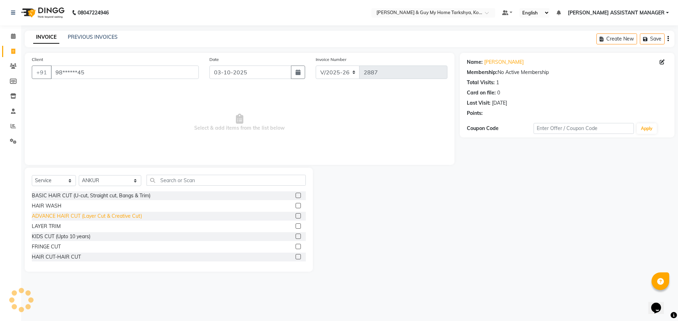
click at [112, 216] on div "ADVANCE HAIR CUT (Layer Cut & Creative Cut)" at bounding box center [87, 216] width 110 height 7
checkbox input "false"
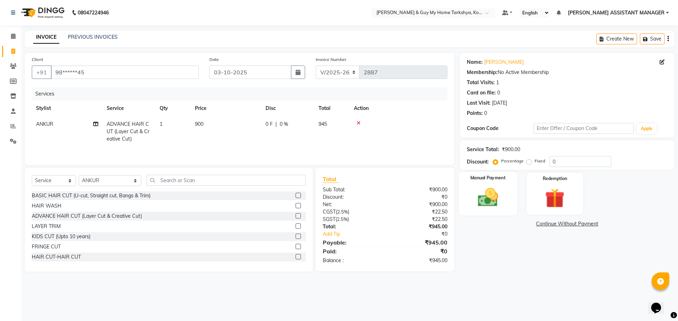
click at [484, 199] on img at bounding box center [487, 197] width 33 height 23
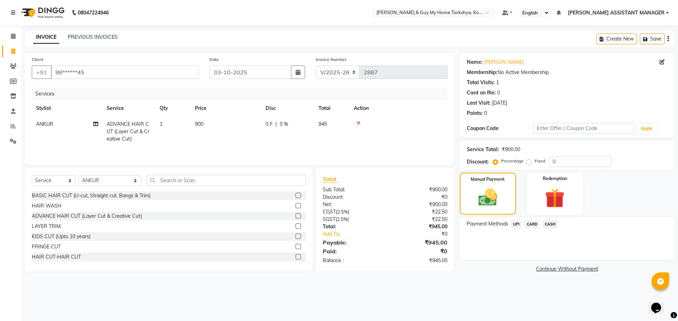
click at [515, 225] on span "UPI" at bounding box center [516, 225] width 11 height 8
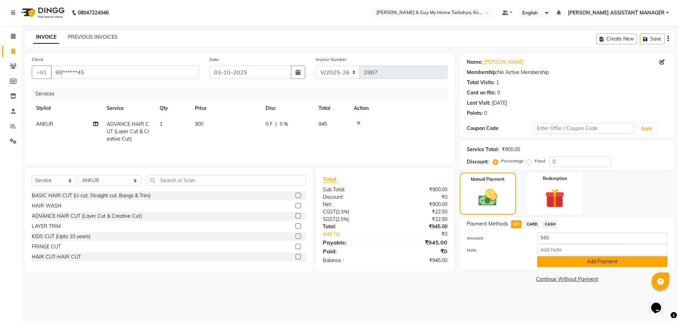
click at [552, 263] on button "Add Payment" at bounding box center [602, 262] width 130 height 11
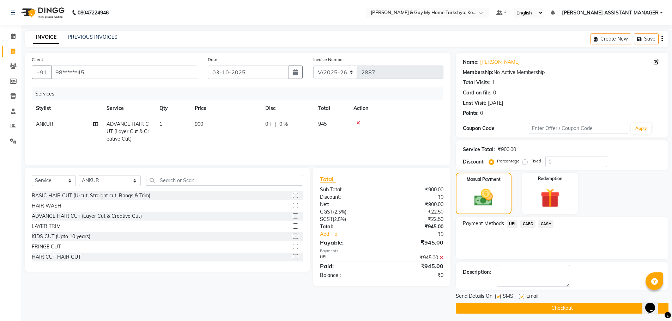
click at [533, 309] on button "Checkout" at bounding box center [562, 308] width 213 height 11
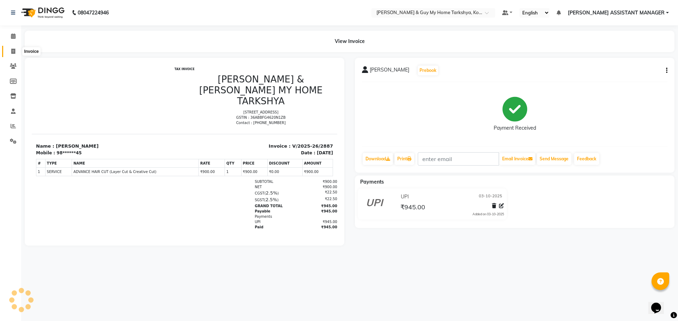
click at [14, 50] on icon at bounding box center [13, 51] width 4 height 5
select select "service"
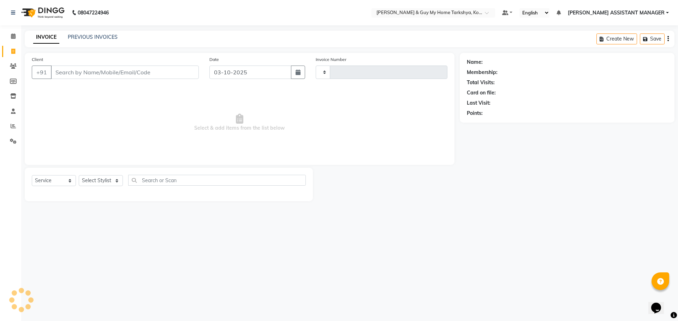
click at [93, 33] on div "INVOICE PREVIOUS INVOICES Create New Save" at bounding box center [349, 39] width 649 height 17
click at [92, 37] on link "PREVIOUS INVOICES" at bounding box center [93, 37] width 50 height 6
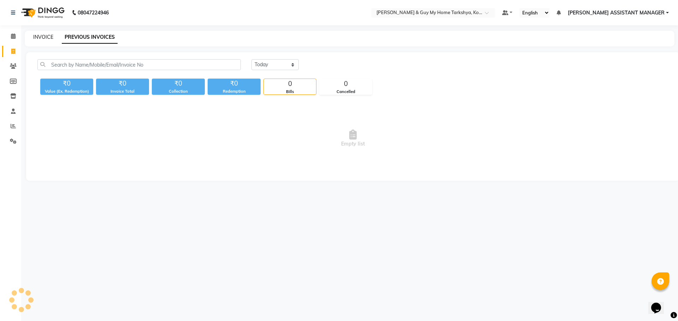
click at [41, 36] on link "INVOICE" at bounding box center [43, 37] width 20 height 6
select select "service"
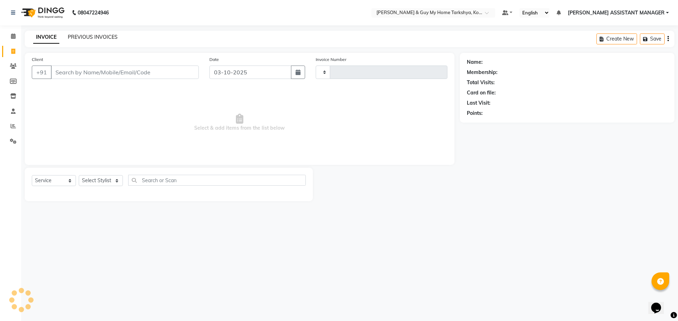
click at [94, 35] on link "PREVIOUS INVOICES" at bounding box center [93, 37] width 50 height 6
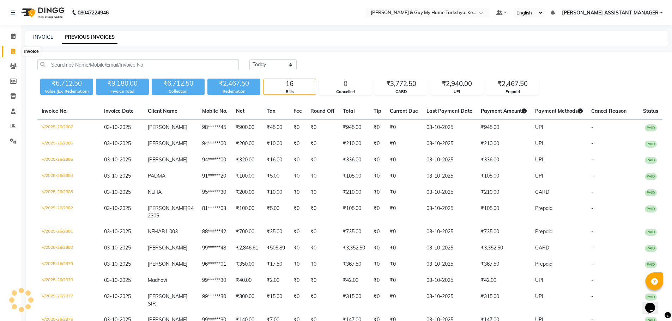
click at [14, 51] on icon at bounding box center [13, 51] width 4 height 5
select select "service"
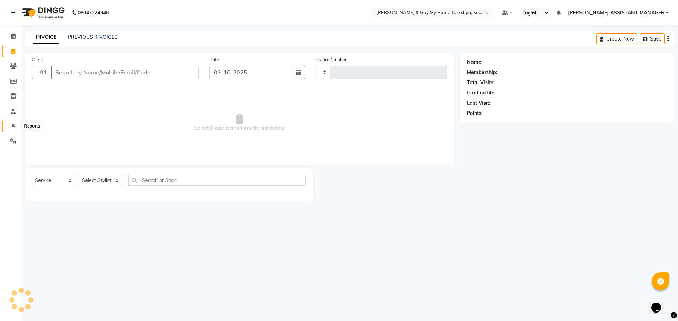
click at [11, 129] on span at bounding box center [13, 126] width 12 height 8
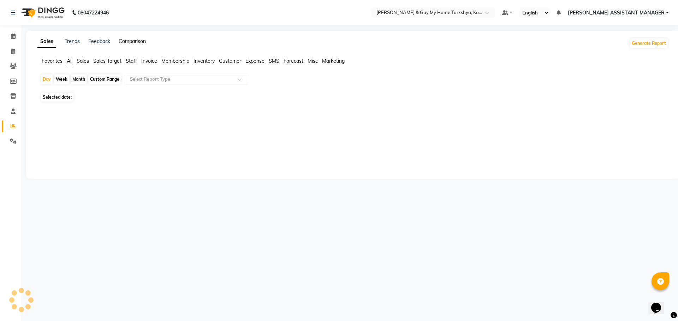
click at [142, 40] on link "Comparison" at bounding box center [132, 41] width 27 height 6
select select "single_date"
select select "single_date_dash"
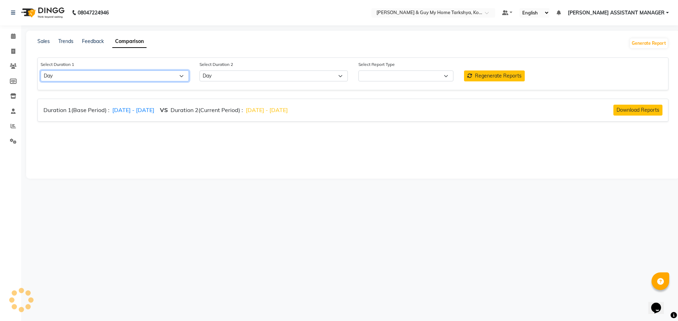
click at [88, 78] on select "Select Day Week Month Custom" at bounding box center [115, 76] width 148 height 11
click at [207, 190] on div "08047224946 Select Location × Toni & Guy My Home Tarkshya, Kokapet Default Pane…" at bounding box center [339, 160] width 678 height 321
click at [118, 109] on span "3/10/2025 - 3/10/2025" at bounding box center [133, 110] width 42 height 7
select select "10"
select select "2025"
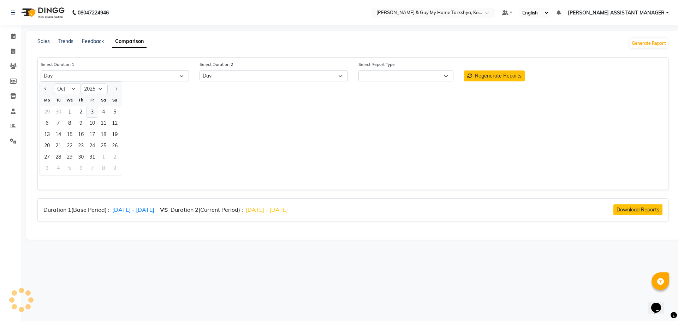
click at [91, 112] on div "3" at bounding box center [91, 111] width 11 height 11
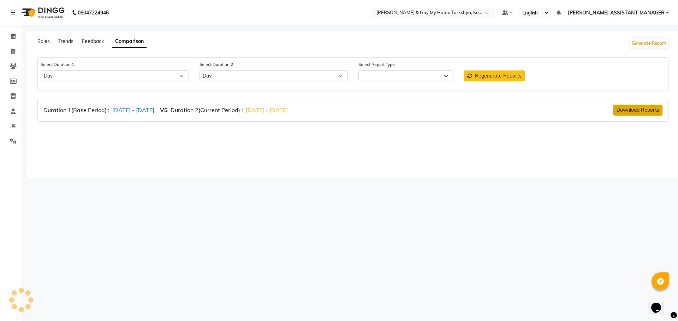
click at [635, 110] on span "Download Reports" at bounding box center [637, 110] width 43 height 6
click at [40, 41] on link "Sales" at bounding box center [43, 41] width 12 height 6
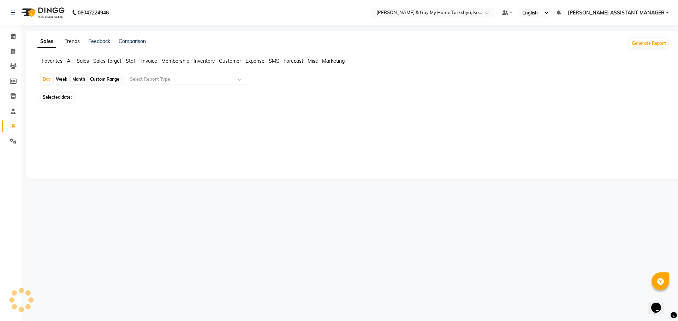
click at [68, 42] on link "Trends" at bounding box center [72, 41] width 15 height 6
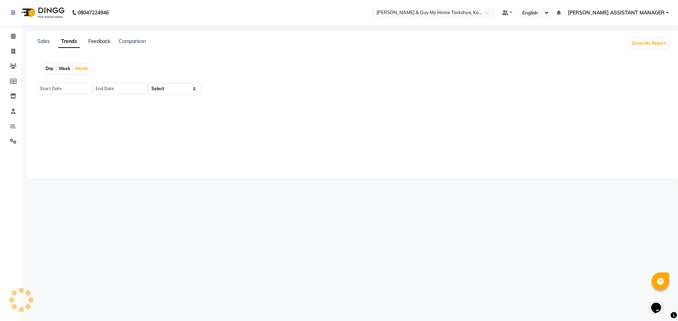
click at [109, 40] on link "Feedback" at bounding box center [99, 41] width 22 height 6
click at [148, 41] on div "Sales Trends Feedback Comparison Generate Report" at bounding box center [352, 43] width 639 height 11
click at [137, 42] on link "Comparison" at bounding box center [132, 41] width 27 height 6
select select "single_date"
select select "single_date_dash"
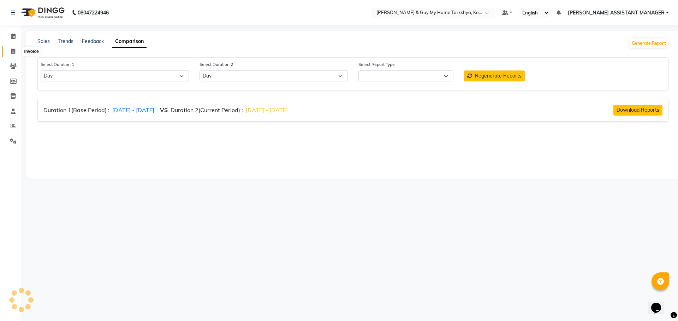
click at [11, 49] on span at bounding box center [13, 52] width 12 height 8
select select "service"
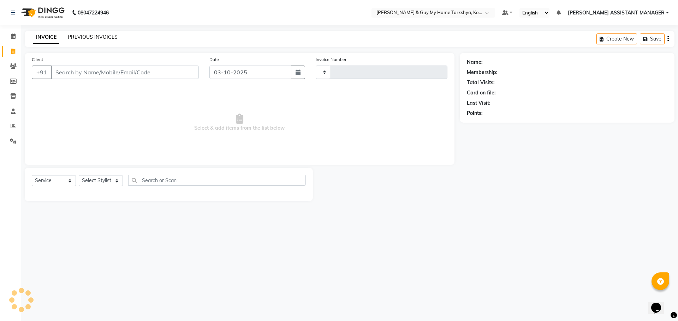
click at [81, 37] on link "PREVIOUS INVOICES" at bounding box center [93, 37] width 50 height 6
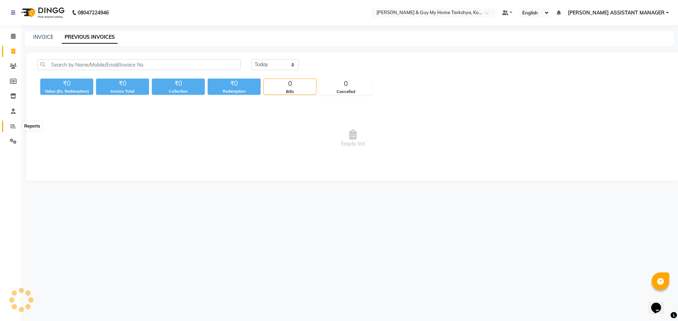
click at [12, 128] on icon at bounding box center [13, 126] width 5 height 5
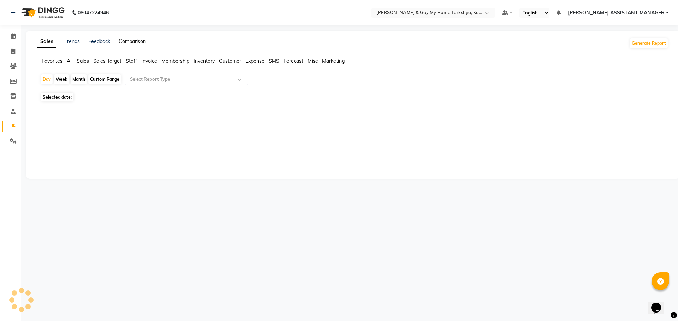
click at [136, 42] on link "Comparison" at bounding box center [132, 41] width 27 height 6
select select "single_date"
select select "single_date_dash"
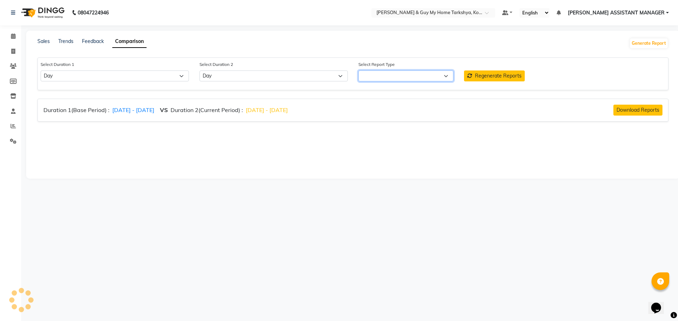
click at [409, 74] on select at bounding box center [405, 76] width 95 height 11
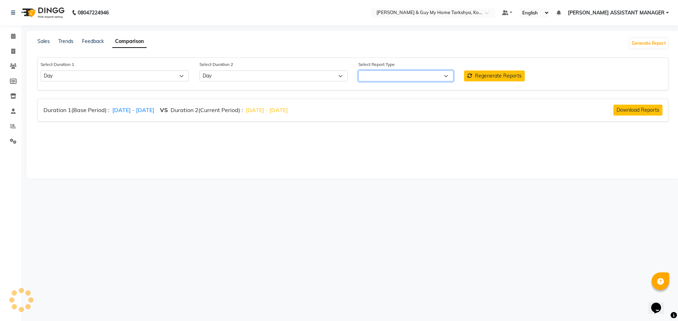
select select "single_date"
select select "single_date_dash"
click at [159, 225] on div "08047224946 Select Location × Toni & Guy My Home Tarkshya, Kokapet Default Pane…" at bounding box center [339, 160] width 678 height 321
click at [10, 53] on span at bounding box center [13, 52] width 12 height 8
select select "service"
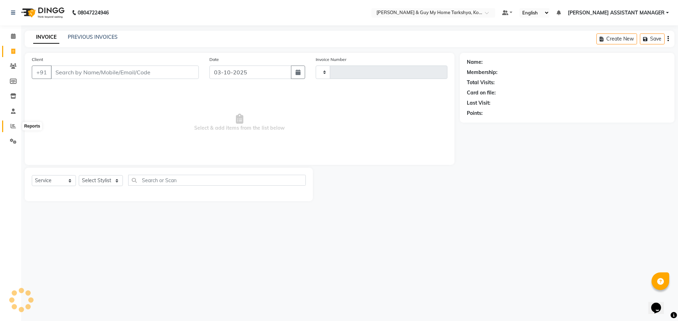
click at [12, 126] on icon at bounding box center [13, 126] width 5 height 5
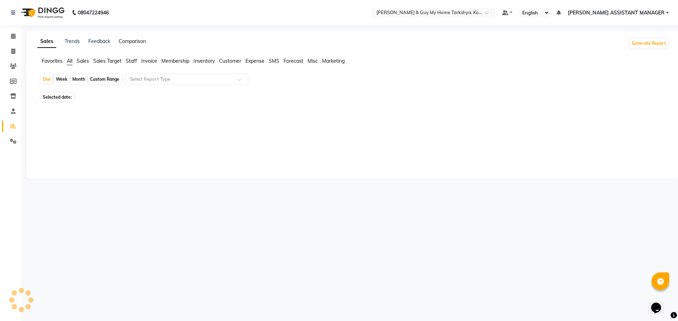
click at [143, 41] on link "Comparison" at bounding box center [132, 41] width 27 height 6
select select "single_date"
select select "single_date_dash"
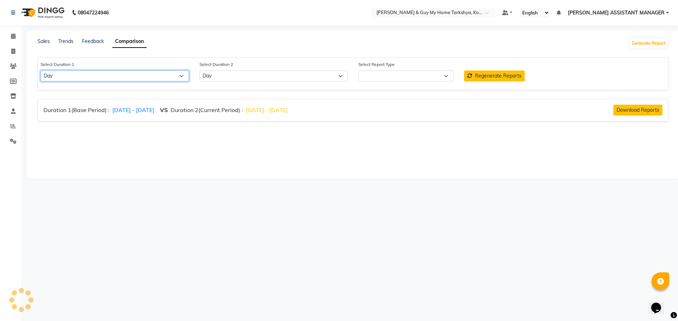
click at [105, 77] on select "Select Day Week Month Custom" at bounding box center [115, 76] width 148 height 11
drag, startPoint x: 162, startPoint y: 178, endPoint x: 212, endPoint y: 139, distance: 62.9
click at [162, 177] on div "Sales Trends Feedback Comparison Generate Report Select Duration 1 Select Day W…" at bounding box center [352, 105] width 653 height 148
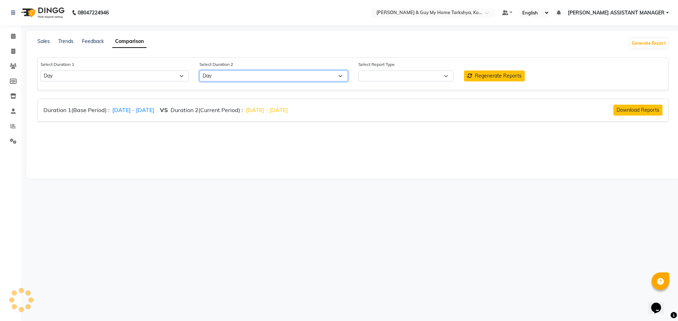
click at [267, 78] on select "Select Day Week Month Custom" at bounding box center [273, 76] width 148 height 11
click at [316, 202] on div "08047224946 Select Location × Toni & Guy My Home Tarkshya, Kokapet Default Pane…" at bounding box center [339, 160] width 678 height 321
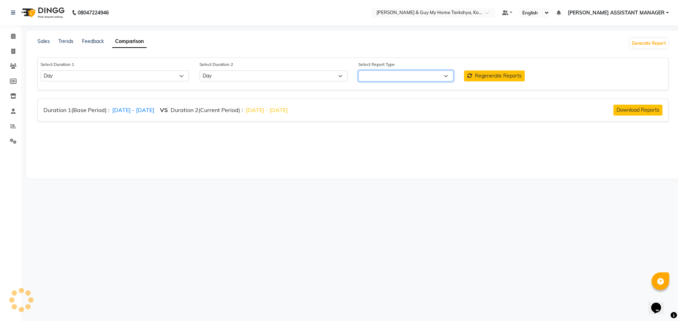
click at [384, 73] on select at bounding box center [405, 76] width 95 height 11
click at [449, 74] on select at bounding box center [405, 76] width 95 height 11
click at [447, 76] on select at bounding box center [405, 76] width 95 height 11
drag, startPoint x: 447, startPoint y: 76, endPoint x: 454, endPoint y: 76, distance: 6.7
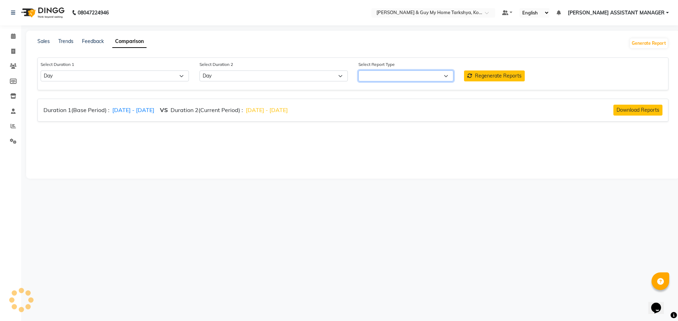
click at [447, 76] on select at bounding box center [405, 76] width 95 height 11
click at [128, 107] on span "3/10/2025 - 3/10/2025" at bounding box center [133, 110] width 42 height 7
select select "10"
select select "2025"
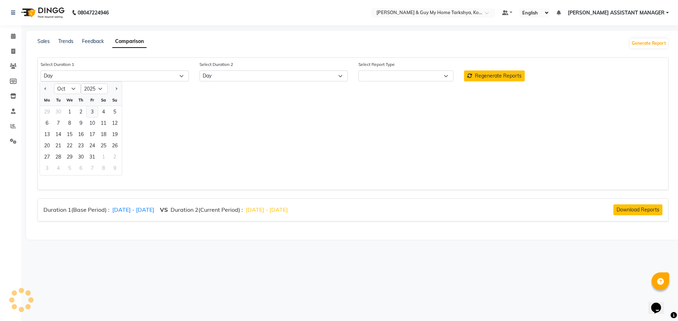
click at [89, 110] on div "3" at bounding box center [91, 111] width 11 height 11
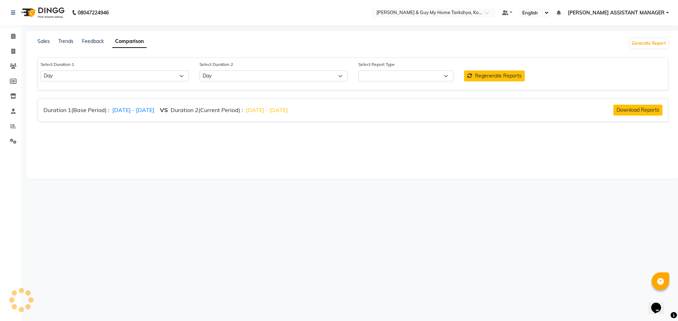
click at [154, 110] on span "3/10/2025 - 3/10/2025" at bounding box center [133, 110] width 42 height 7
select select "10"
select select "2025"
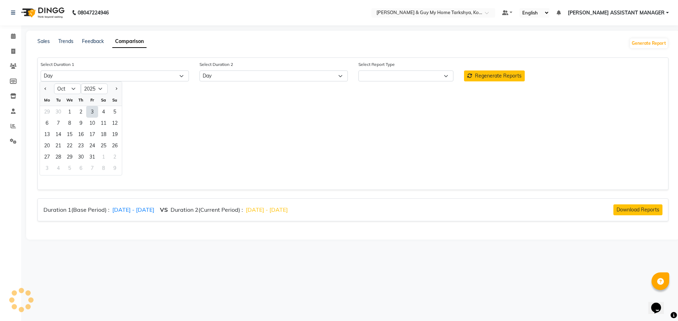
click at [91, 112] on div "3" at bounding box center [91, 111] width 11 height 11
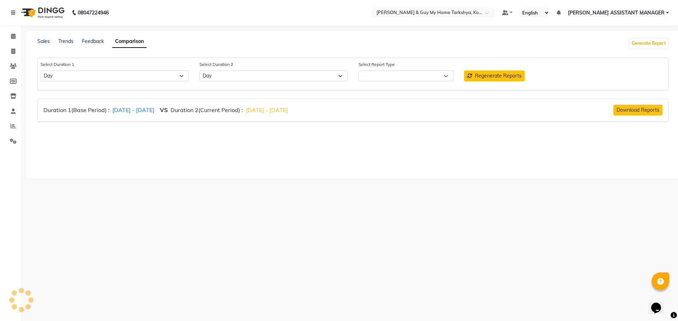
select select "comparison_report"
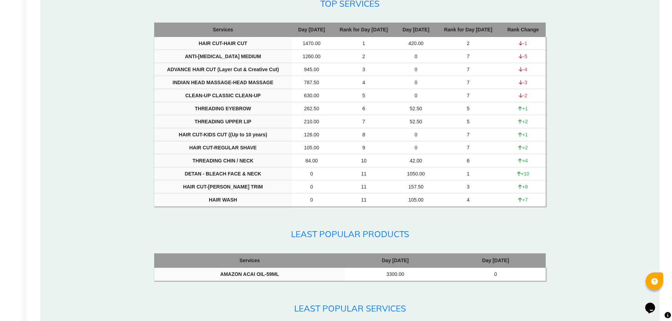
scroll to position [1007, 0]
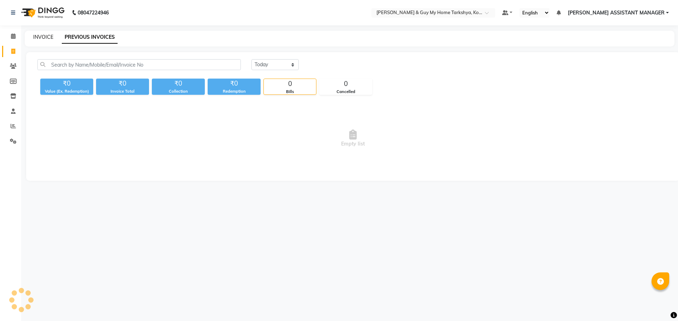
click at [36, 36] on link "INVOICE" at bounding box center [43, 37] width 20 height 6
select select "service"
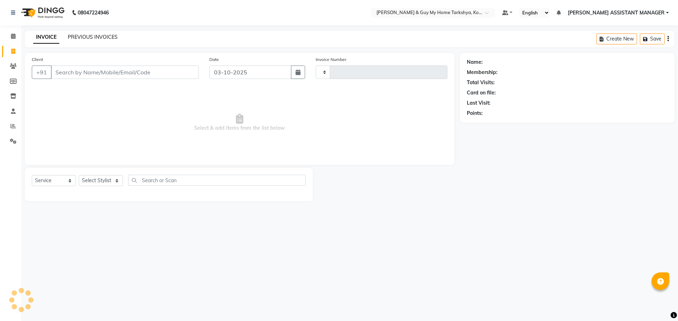
click at [71, 35] on link "PREVIOUS INVOICES" at bounding box center [93, 37] width 50 height 6
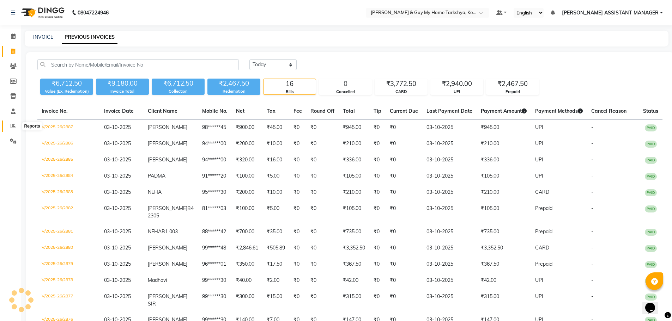
click at [9, 129] on span at bounding box center [13, 126] width 12 height 8
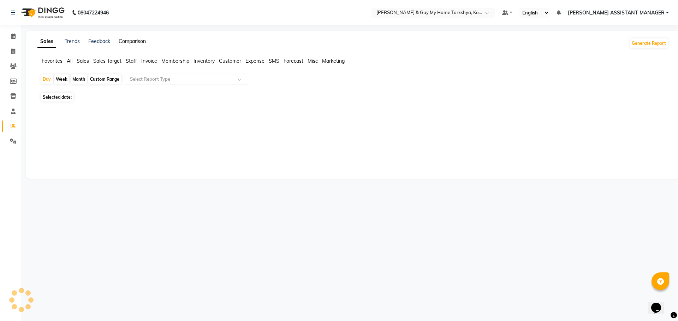
click at [121, 43] on link "Comparison" at bounding box center [132, 41] width 27 height 6
select select "single_date"
select select "single_date_dash"
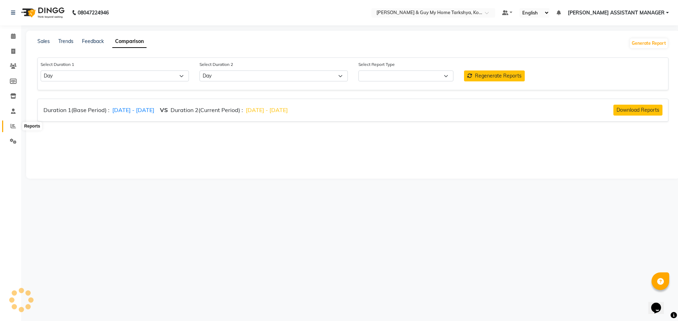
click at [16, 125] on span at bounding box center [13, 126] width 12 height 8
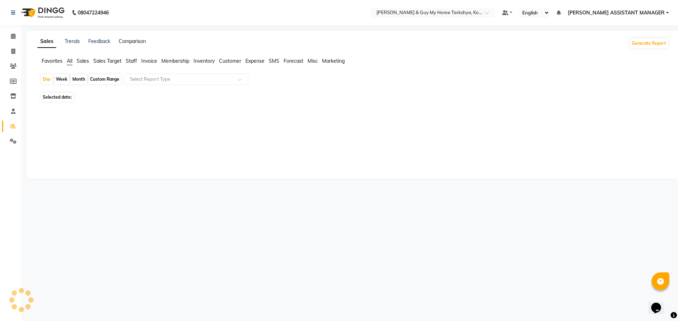
click at [134, 40] on link "Comparison" at bounding box center [132, 41] width 27 height 6
select select "single_date"
select select "single_date_dash"
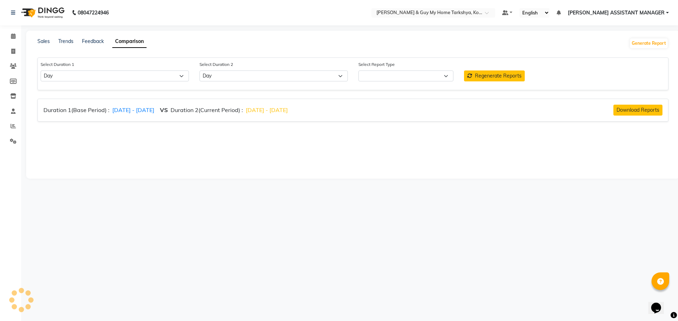
select select "comparison_report"
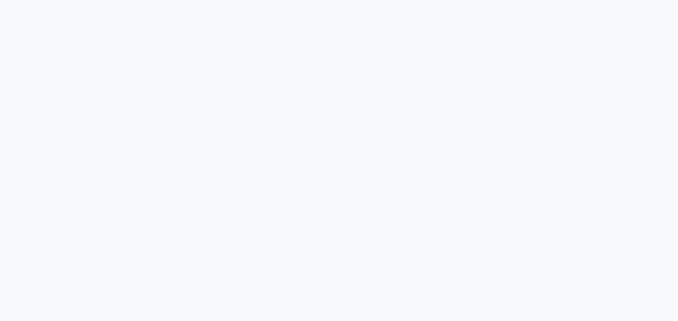
select select "service"
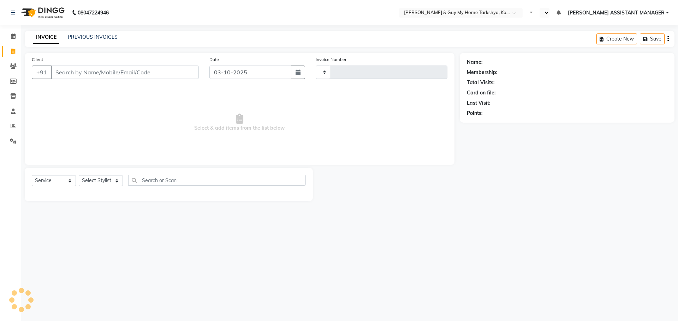
type input "2888"
select select "en"
select select "7902"
click at [91, 36] on link "PREVIOUS INVOICES" at bounding box center [93, 37] width 50 height 6
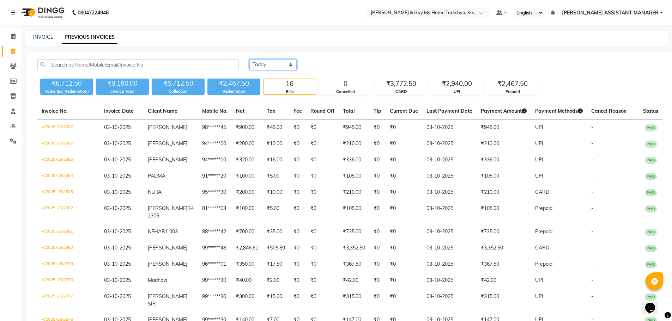
click at [274, 64] on select "[DATE] [DATE] Custom Range" at bounding box center [272, 64] width 47 height 11
click at [374, 62] on div "[DATE] [DATE] Custom Range" at bounding box center [455, 64] width 413 height 11
click at [520, 88] on div "₹2,467.50" at bounding box center [513, 84] width 52 height 10
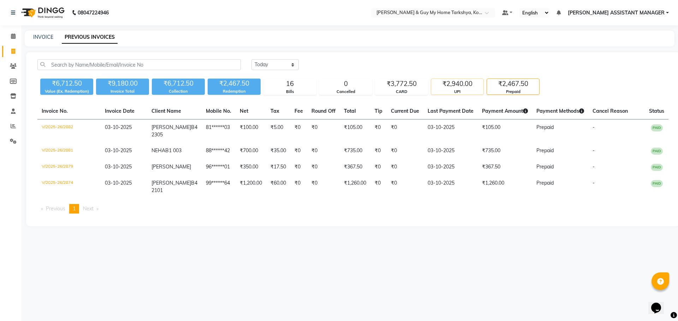
click at [466, 86] on div "₹2,940.00" at bounding box center [457, 84] width 52 height 10
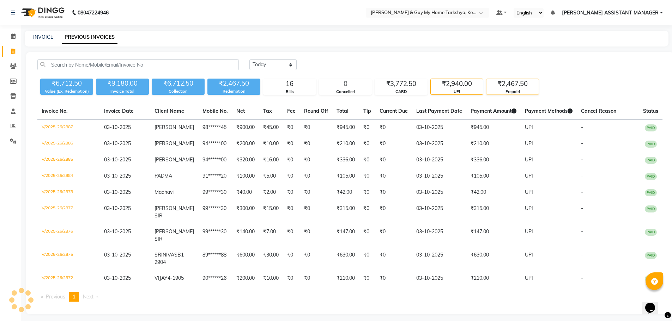
click at [508, 86] on div "₹2,467.50" at bounding box center [513, 84] width 52 height 10
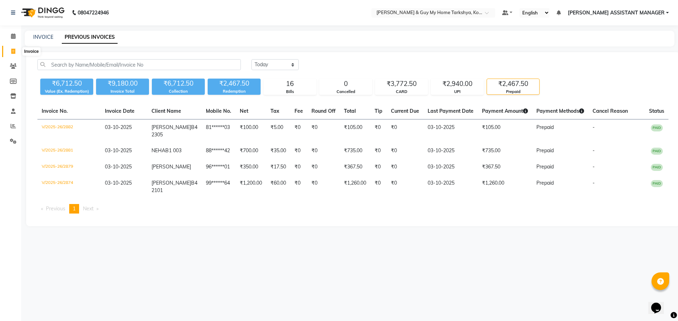
click at [13, 50] on icon at bounding box center [13, 51] width 4 height 5
select select "service"
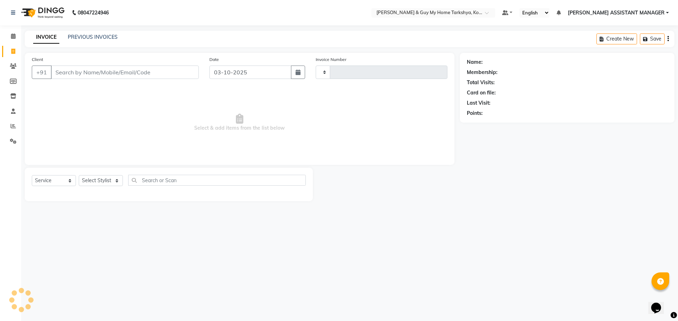
type input "2888"
select select "7902"
click at [77, 73] on input "Client" at bounding box center [125, 72] width 148 height 13
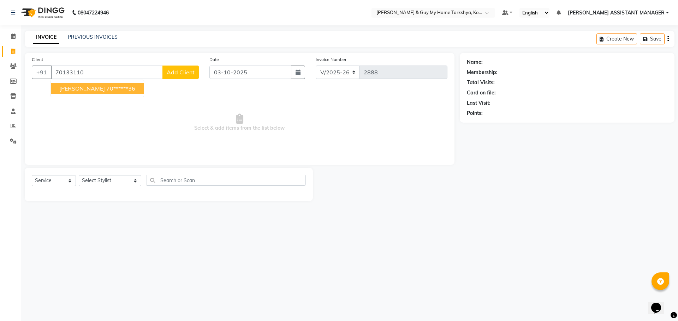
click at [106, 86] on ngb-highlight "70******36" at bounding box center [120, 88] width 29 height 7
type input "70******36"
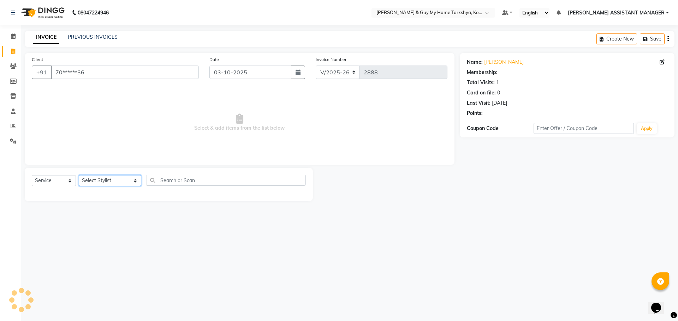
click at [109, 180] on select "Select Stylist [PERSON_NAME] [PERSON_NAME] [PERSON_NAME] GLORY [PERSON_NAME] JI…" at bounding box center [110, 180] width 62 height 11
select select "71411"
click at [79, 175] on select "Select Stylist [PERSON_NAME] [PERSON_NAME] [PERSON_NAME] GLORY [PERSON_NAME] JI…" at bounding box center [110, 180] width 62 height 11
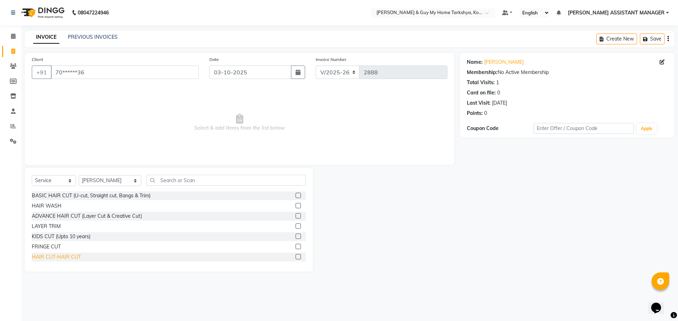
click at [73, 258] on div "HAIR CUT-HAIR CUT" at bounding box center [56, 257] width 49 height 7
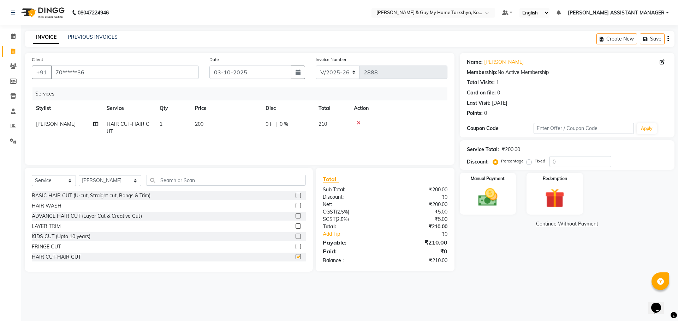
checkbox input "false"
click at [159, 180] on input "text" at bounding box center [225, 180] width 159 height 11
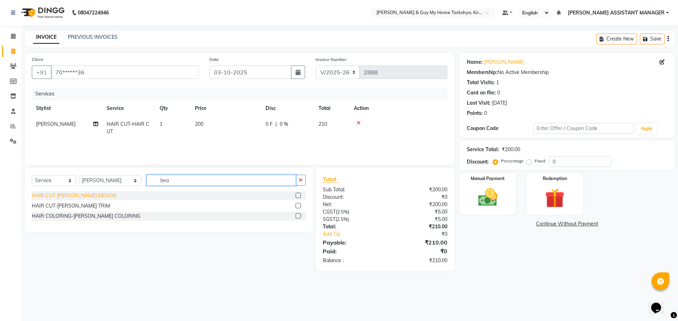
type input "bea"
click at [78, 197] on div "HAIR CUT-BEARD DESIGN" at bounding box center [74, 195] width 84 height 7
checkbox input "false"
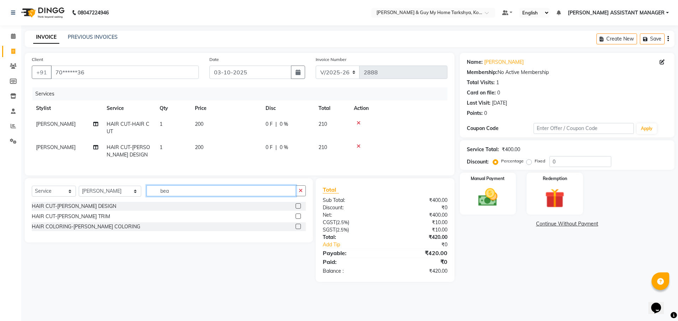
click at [170, 197] on input "bea" at bounding box center [221, 191] width 150 height 11
type input "b"
type input "ind"
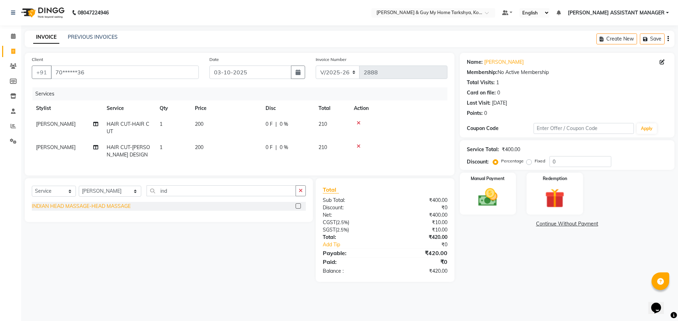
click at [114, 210] on div "INDIAN HEAD MASSAGE-HEAD MASSAGE" at bounding box center [81, 206] width 99 height 7
checkbox input "false"
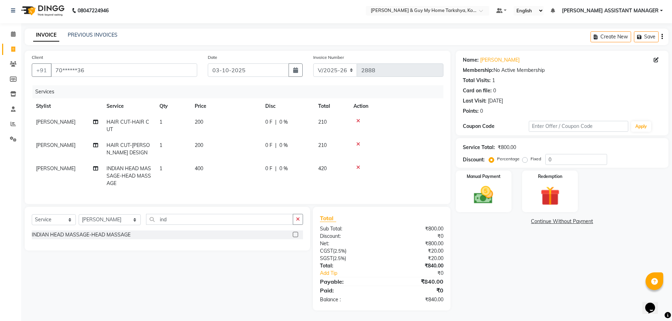
scroll to position [7, 0]
click at [204, 165] on td "400" at bounding box center [226, 176] width 71 height 31
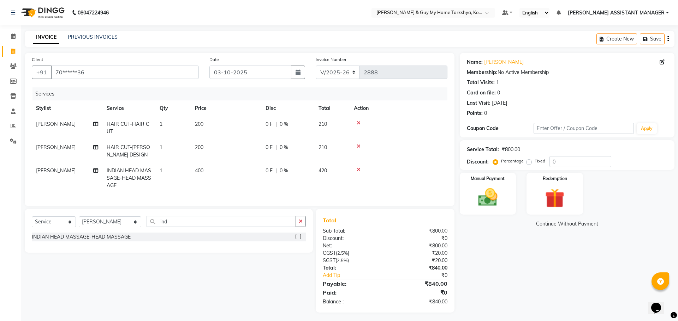
select select "71411"
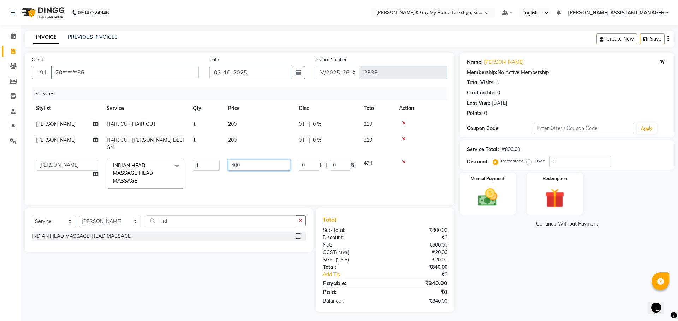
click at [247, 160] on input "400" at bounding box center [259, 165] width 62 height 11
type input "4"
type input "350"
click at [240, 274] on div "Select Service Product Membership Package Voucher Prepaid Gift Card Select Styl…" at bounding box center [164, 261] width 291 height 104
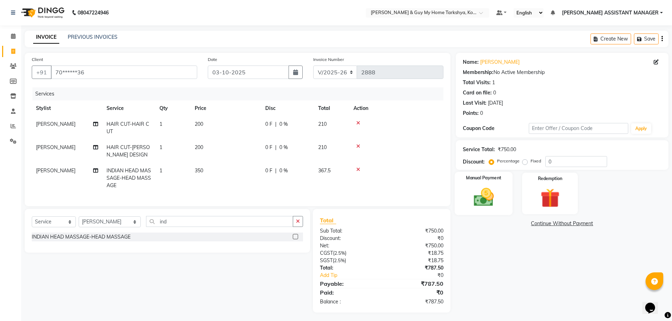
click at [491, 202] on img at bounding box center [484, 197] width 32 height 23
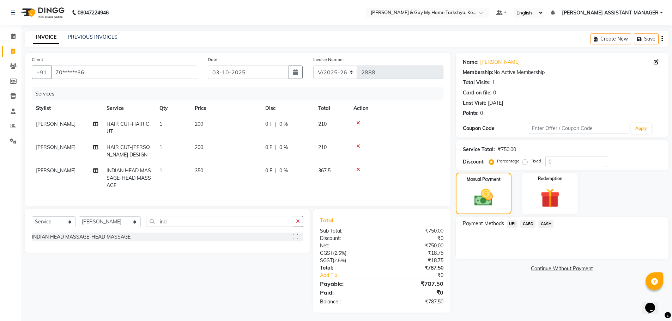
click at [510, 224] on span "UPI" at bounding box center [512, 224] width 11 height 8
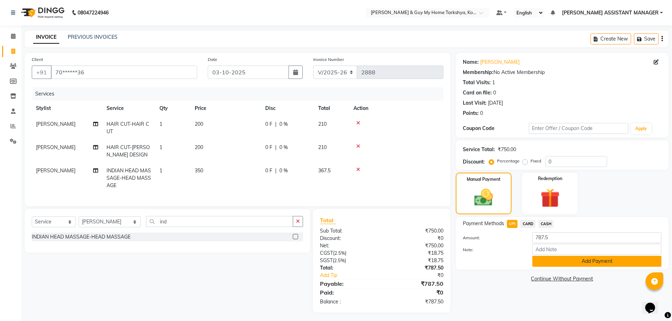
click at [557, 267] on div "Payment Methods UPI CARD CASH Amount: 787.5 Note: Add Payment" at bounding box center [562, 243] width 213 height 53
click at [556, 264] on button "Add Payment" at bounding box center [596, 261] width 129 height 11
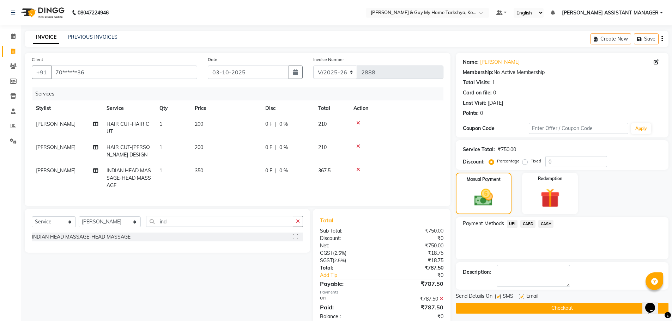
click at [537, 308] on button "Checkout" at bounding box center [562, 308] width 213 height 11
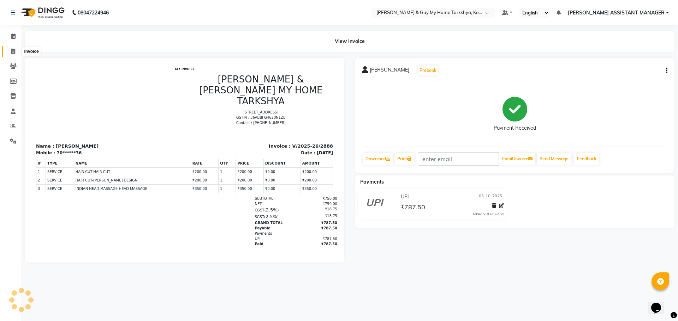
click at [17, 52] on span at bounding box center [13, 52] width 12 height 8
select select "service"
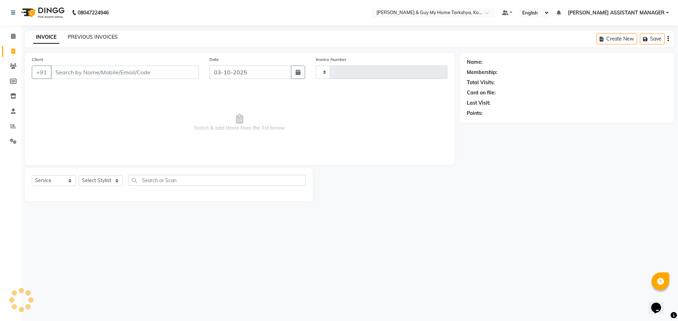
click at [81, 38] on link "PREVIOUS INVOICES" at bounding box center [93, 37] width 50 height 6
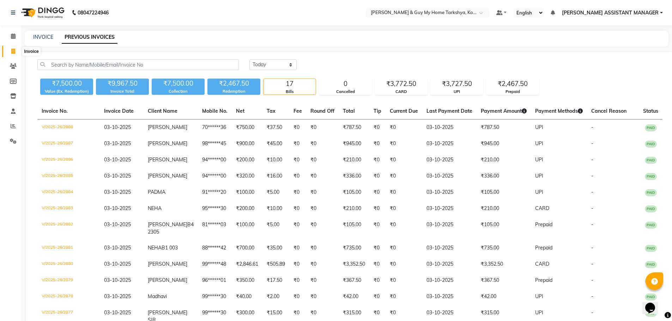
click at [11, 48] on span at bounding box center [13, 52] width 12 height 8
select select "service"
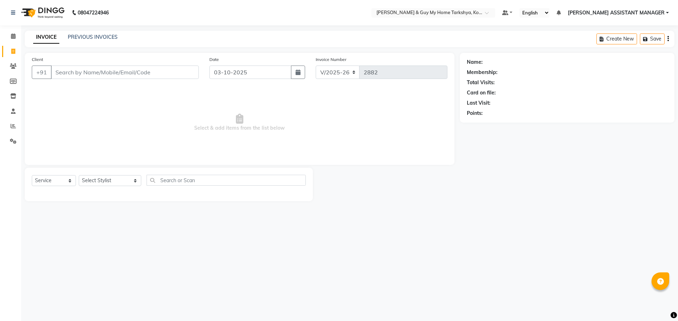
select select "7902"
select select "service"
